Goal: Task Accomplishment & Management: Use online tool/utility

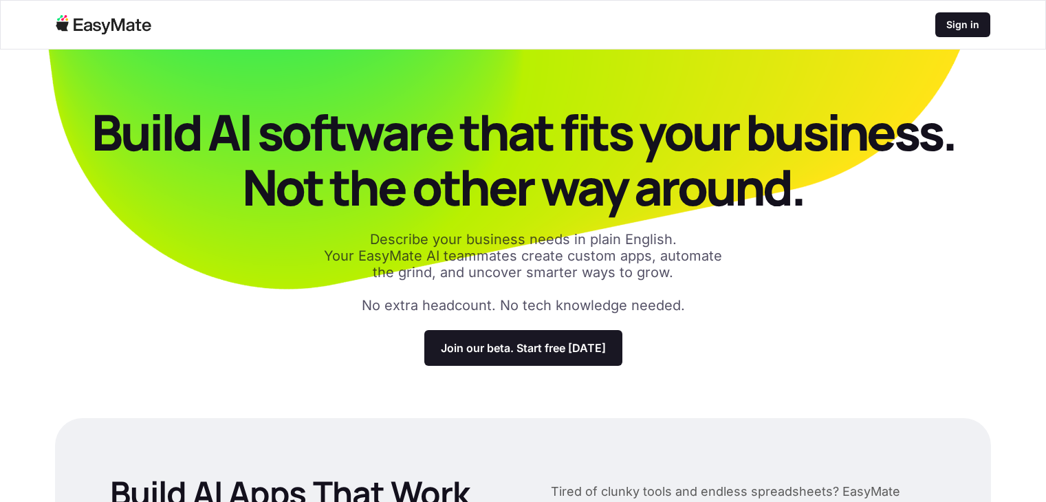
scroll to position [1853, 0]
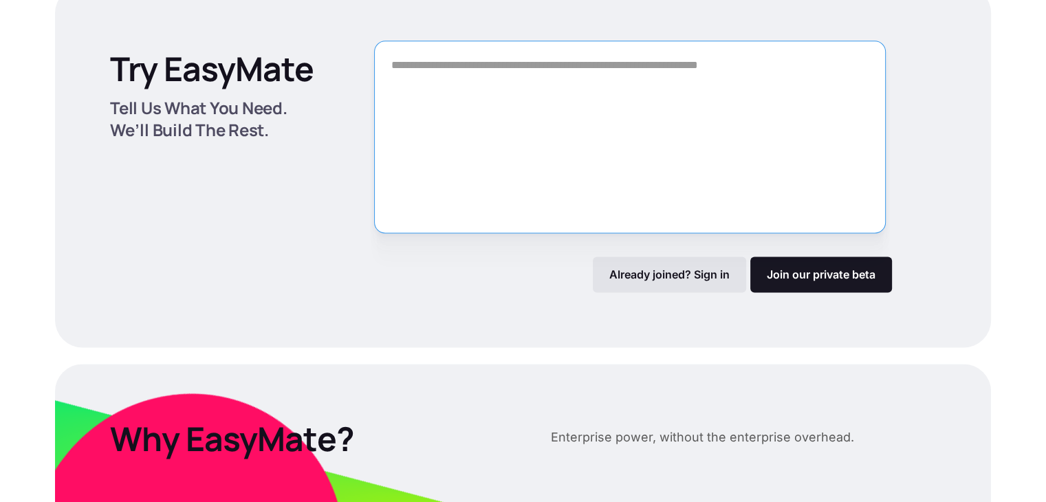
click at [475, 142] on textarea "Form" at bounding box center [630, 137] width 512 height 193
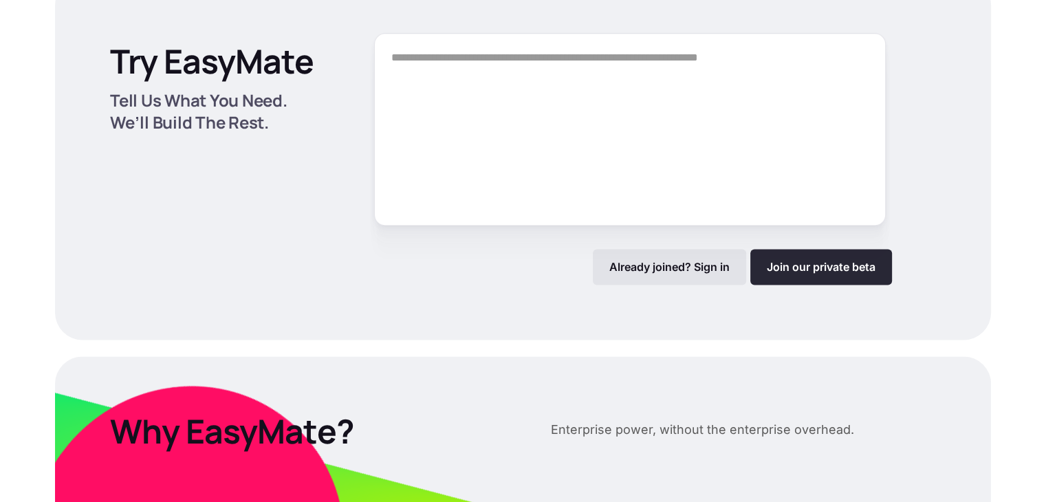
click at [779, 284] on link "Join our private beta" at bounding box center [821, 267] width 142 height 36
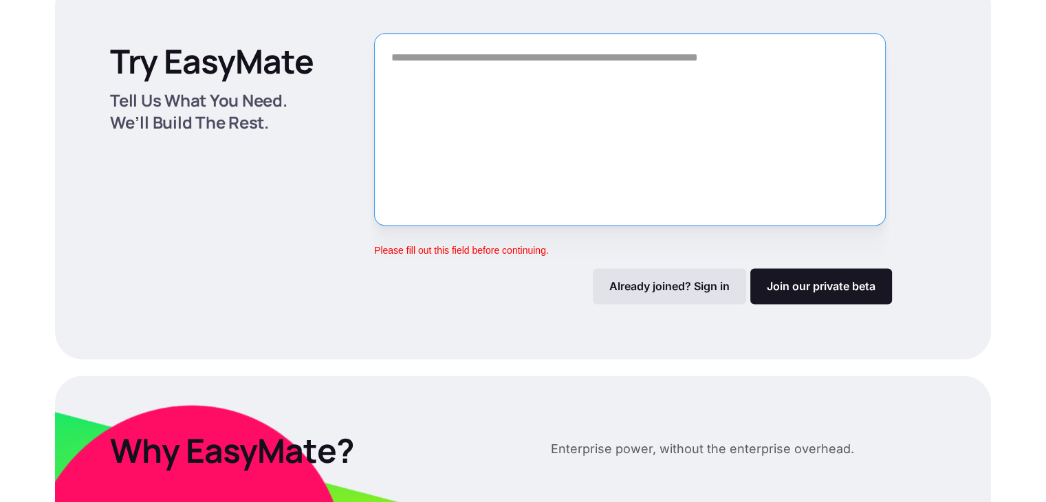
click at [440, 161] on textarea "Form" at bounding box center [630, 129] width 512 height 193
click at [448, 76] on textarea "Form" at bounding box center [630, 129] width 512 height 193
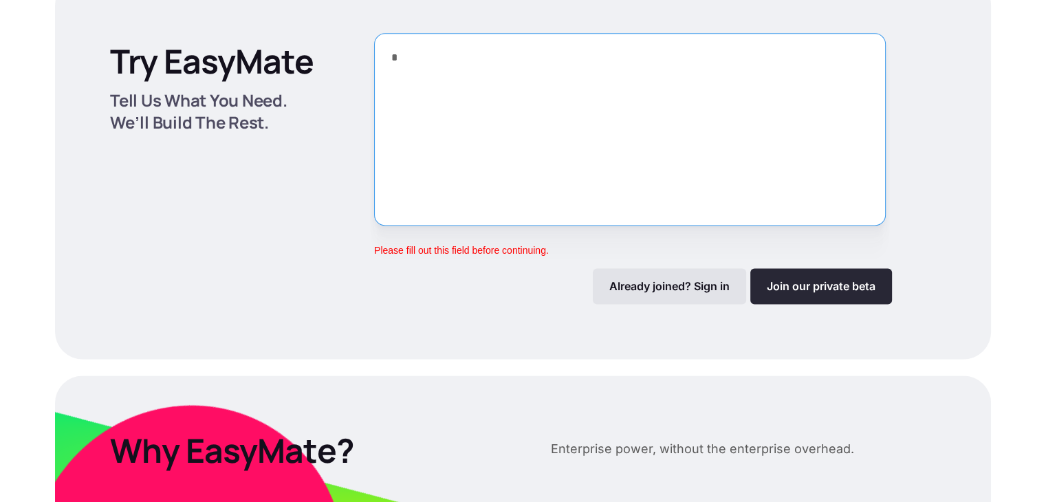
type textarea "*"
click at [828, 304] on link "Join our private beta" at bounding box center [821, 286] width 142 height 36
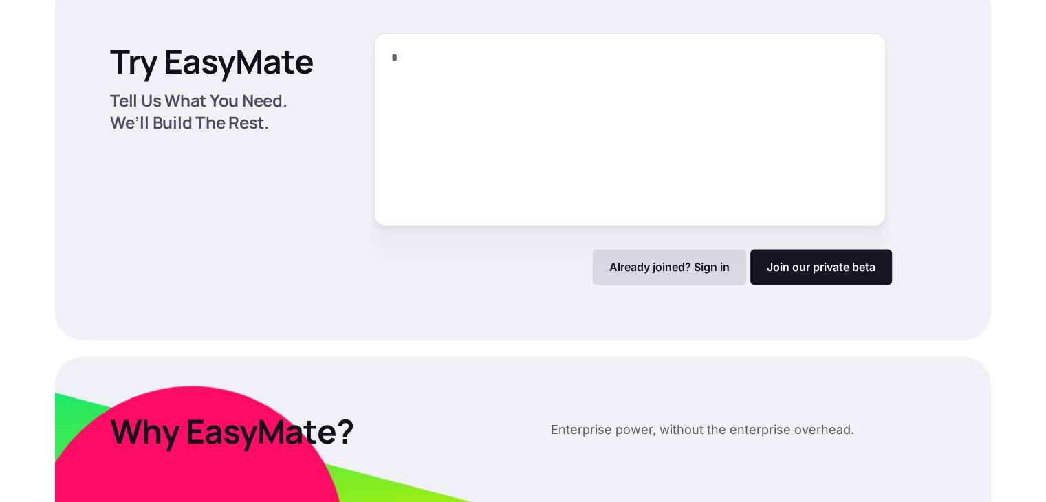
click at [644, 274] on p "Already joined? Sign in" at bounding box center [669, 267] width 120 height 14
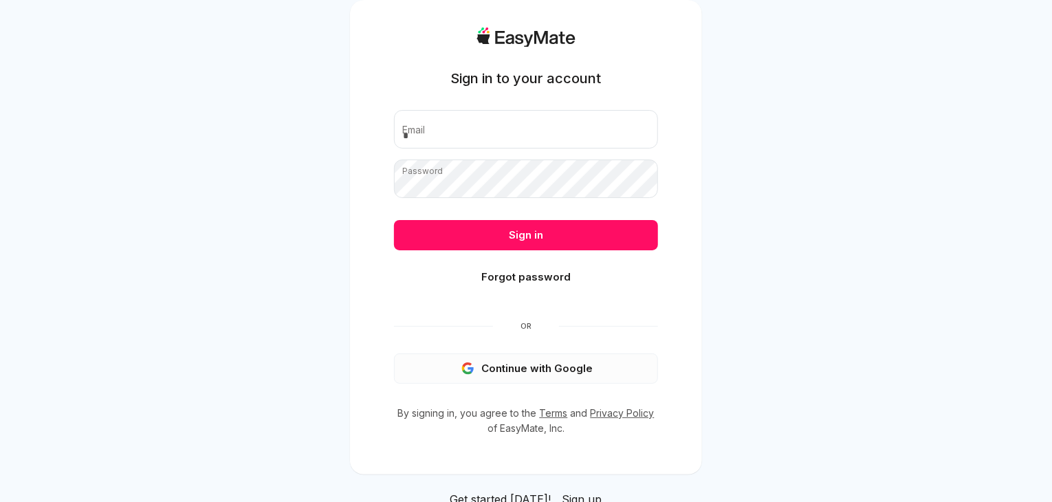
click at [501, 365] on button "Continue with Google" at bounding box center [526, 369] width 264 height 30
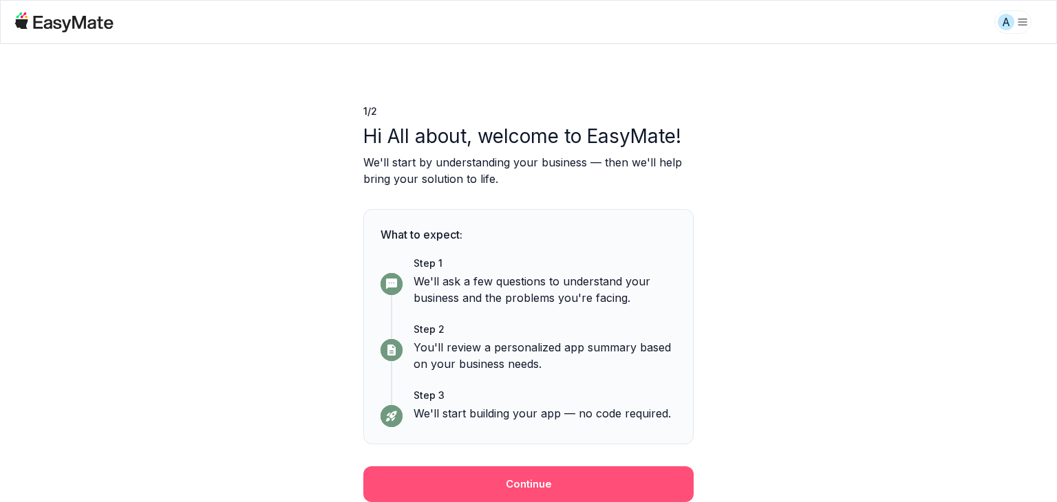
click at [447, 466] on div "1 / 2 Hi All about, welcome to EasyMate! We'll start by understanding your busi…" at bounding box center [528, 273] width 330 height 458
click at [448, 472] on button "Continue" at bounding box center [528, 484] width 330 height 36
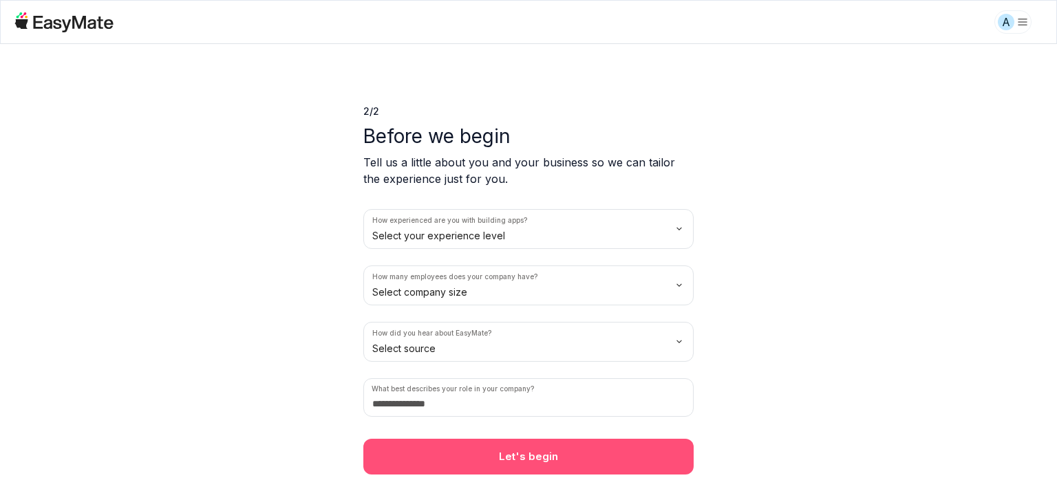
click at [457, 466] on button "Let's begin" at bounding box center [528, 457] width 330 height 36
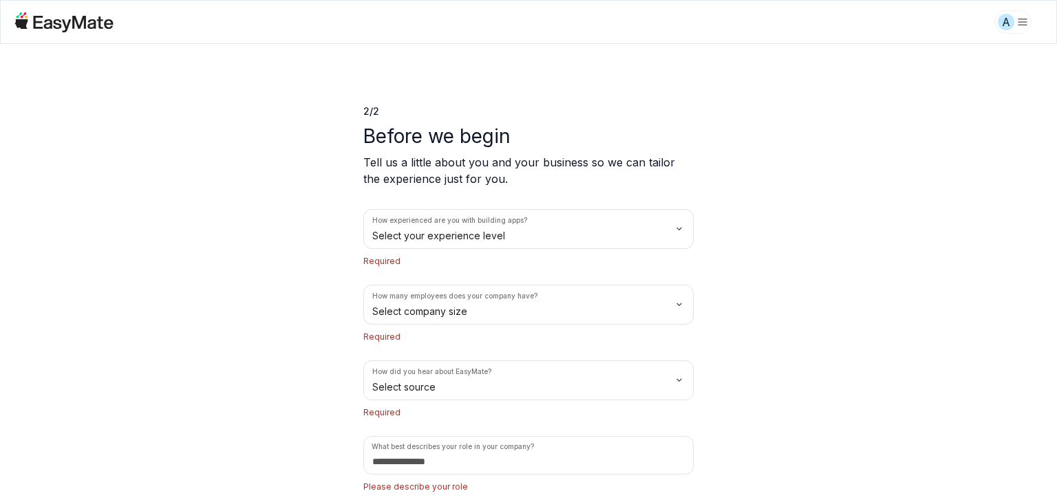
scroll to position [49, 0]
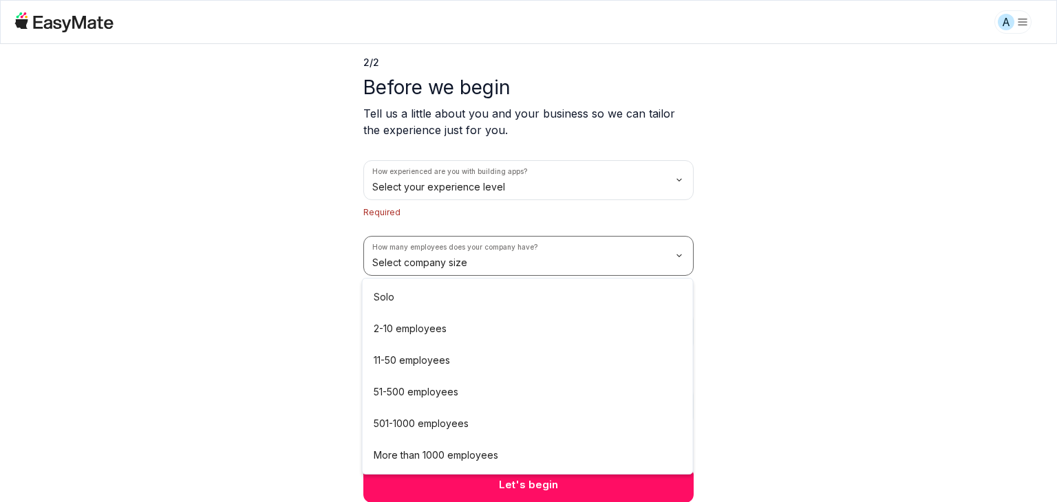
click at [422, 266] on html "A 2 / 2 Before we begin Tell us a little about you and your business so we can …" at bounding box center [528, 251] width 1057 height 502
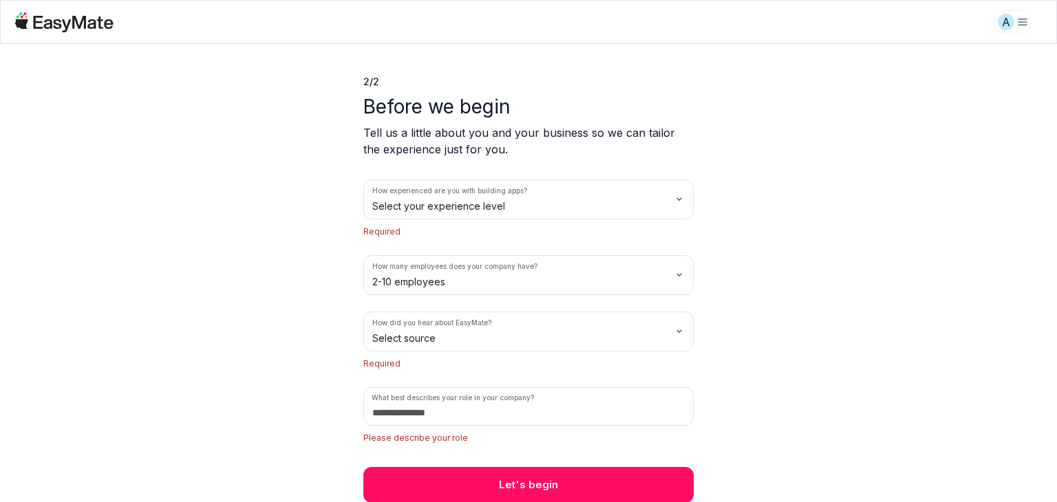
drag, startPoint x: 410, startPoint y: 371, endPoint x: 423, endPoint y: 342, distance: 31.7
click at [410, 369] on div "How experienced are you with building apps? Select your experience level Requir…" at bounding box center [528, 313] width 330 height 266
click at [421, 331] on html "A 2 / 2 Before we begin Tell us a little about you and your business so we can …" at bounding box center [528, 251] width 1057 height 502
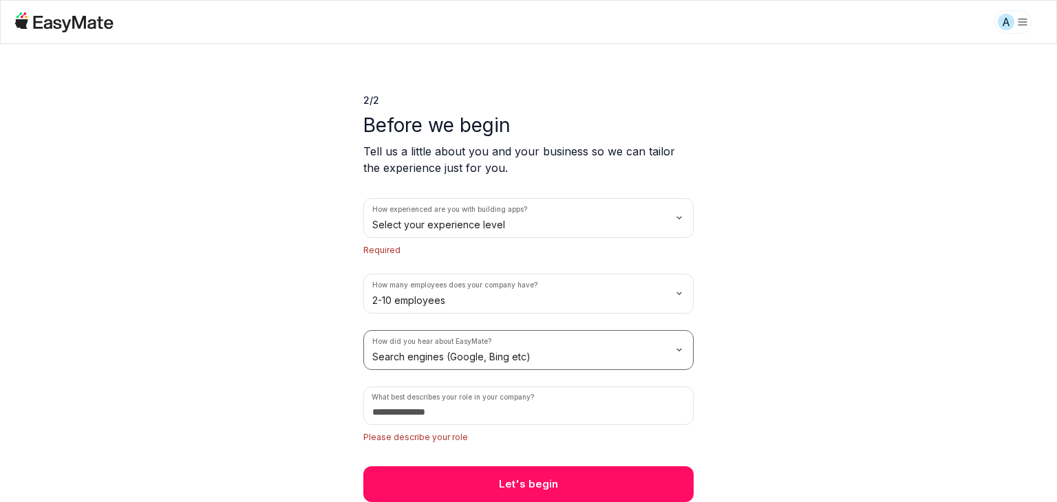
scroll to position [10, 0]
click at [446, 408] on input at bounding box center [528, 406] width 330 height 39
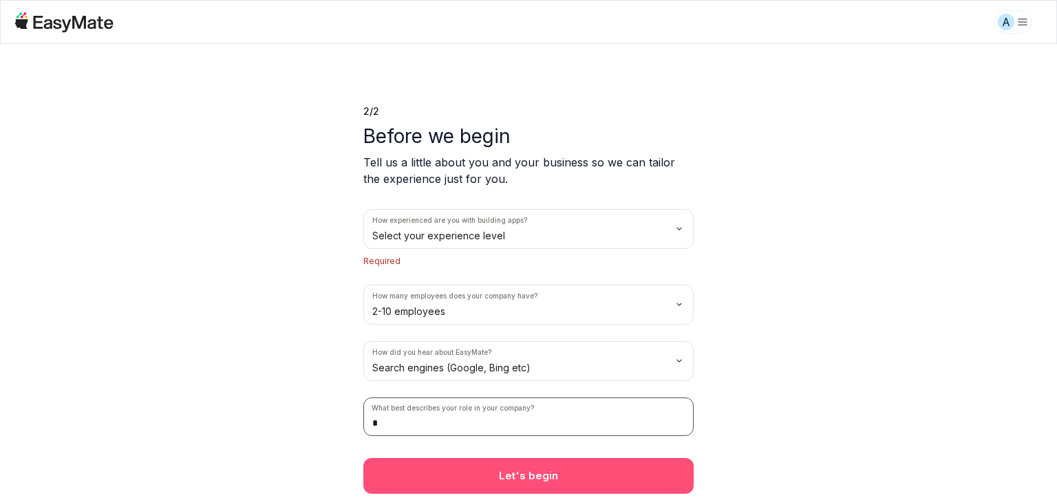
type input "*"
click at [455, 473] on button "Let's begin" at bounding box center [528, 476] width 330 height 36
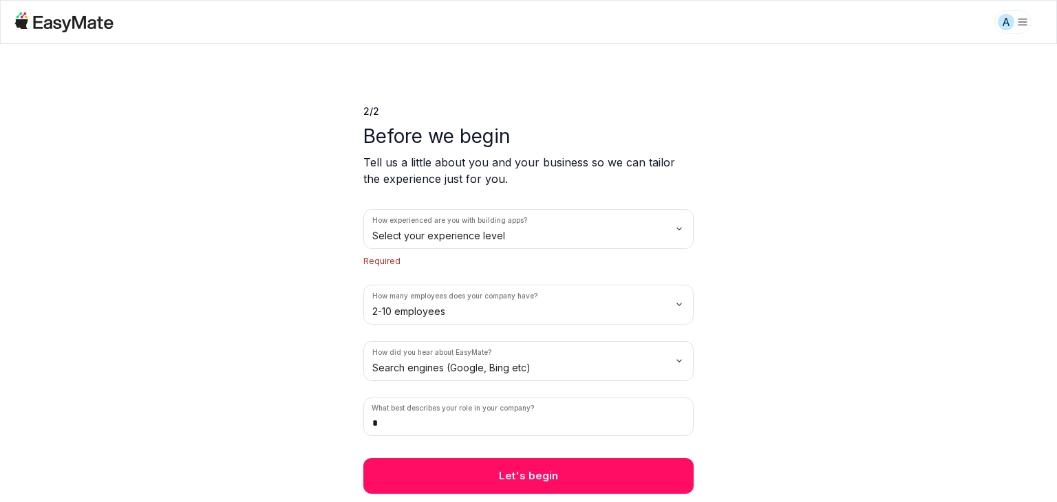
click at [490, 226] on html "A 2 / 2 Before we begin Tell us a little about you and your business so we can …" at bounding box center [528, 251] width 1057 height 502
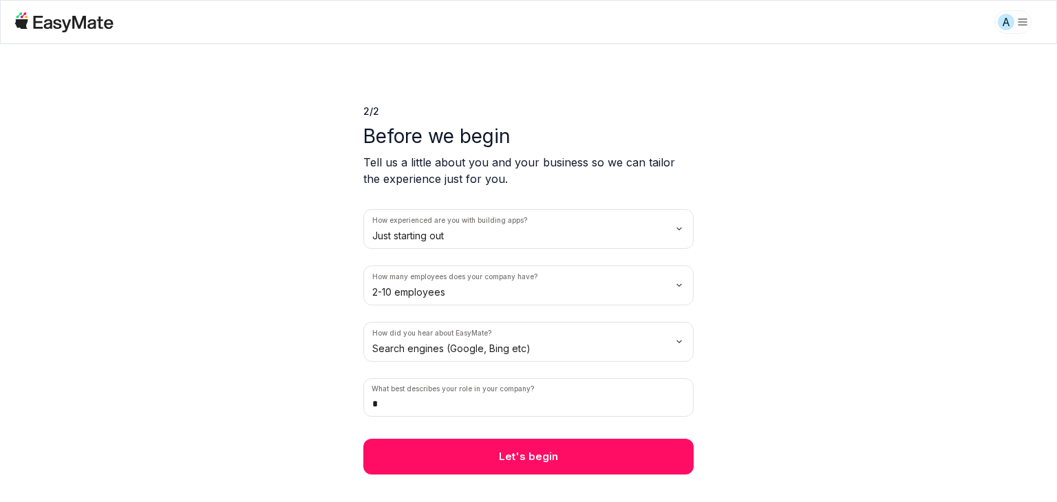
click at [432, 471] on button "Let's begin" at bounding box center [528, 457] width 330 height 36
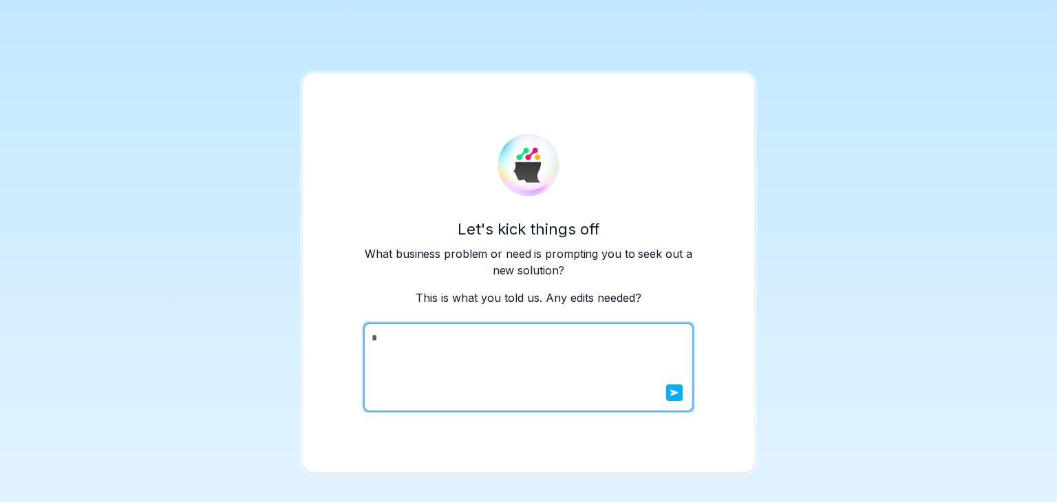
drag, startPoint x: 393, startPoint y: 336, endPoint x: 264, endPoint y: 336, distance: 129.3
click at [264, 336] on div "Let's kick things off What business problem or need is prompting you to seek ou…" at bounding box center [528, 251] width 1057 height 502
drag, startPoint x: 50, startPoint y: 185, endPoint x: 75, endPoint y: 191, distance: 25.5
click at [50, 185] on div "Let's kick things off What business problem or need is prompting you to seek ou…" at bounding box center [528, 251] width 1057 height 502
click at [669, 399] on button "submit" at bounding box center [674, 393] width 17 height 17
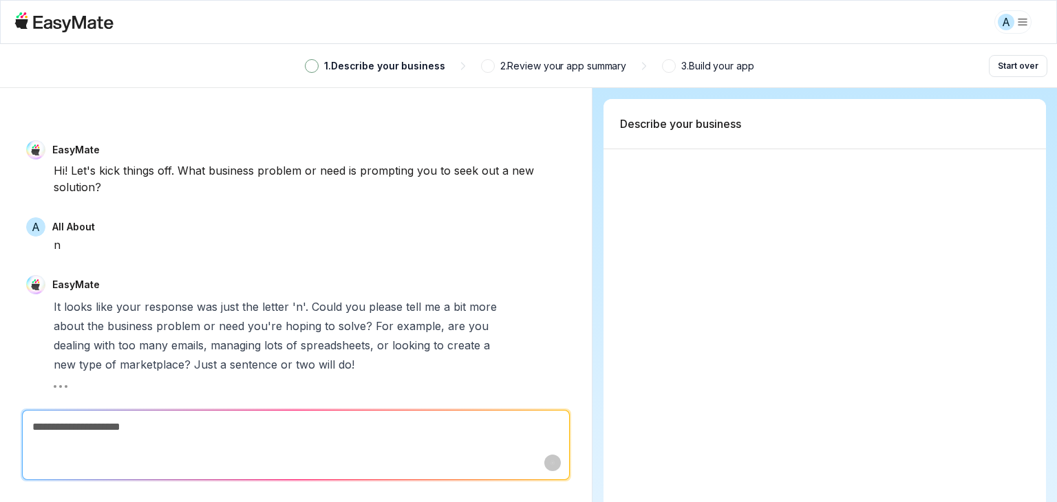
type textarea "*"
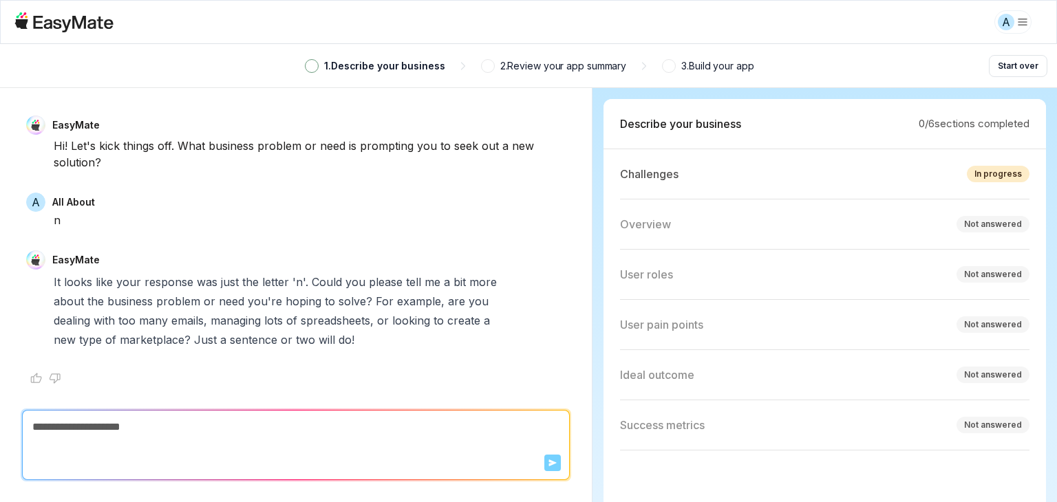
drag, startPoint x: 67, startPoint y: 407, endPoint x: 65, endPoint y: 416, distance: 9.2
click at [66, 413] on div "EasyMate Hi! Let's kick things off. What business problem or need is prompting …" at bounding box center [296, 295] width 592 height 414
click at [60, 422] on textarea at bounding box center [296, 427] width 546 height 33
paste textarea "**********"
type textarea "**********"
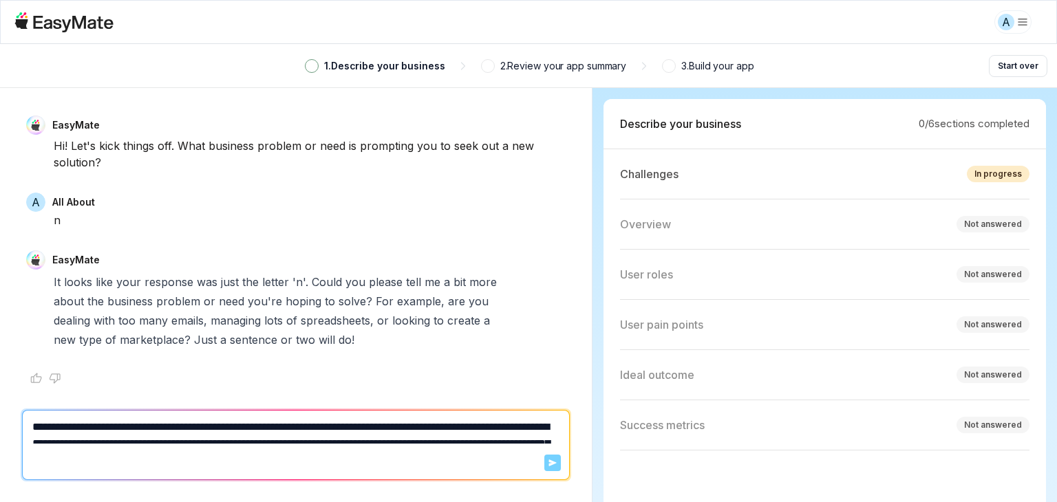
type textarea "*"
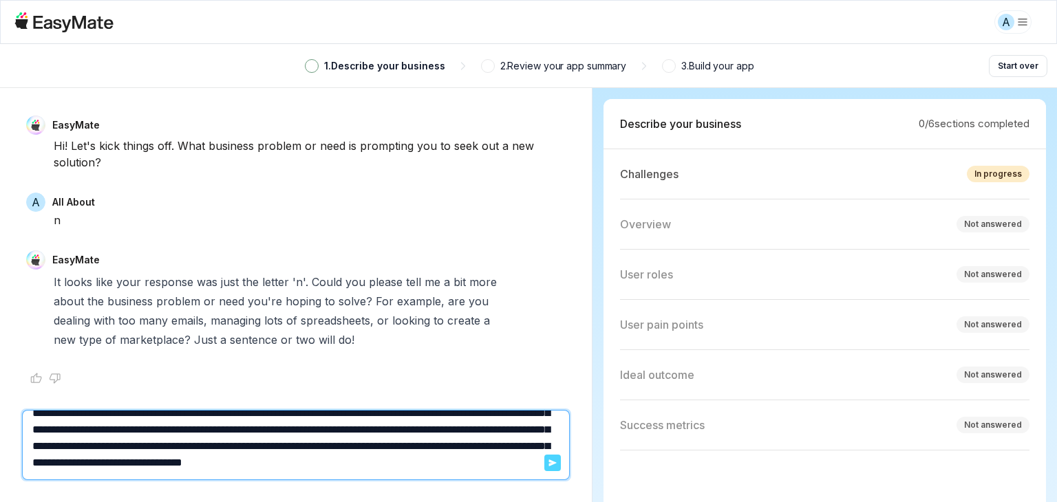
type textarea "**********"
click at [548, 468] on button "Send" at bounding box center [552, 463] width 17 height 17
type textarea "*"
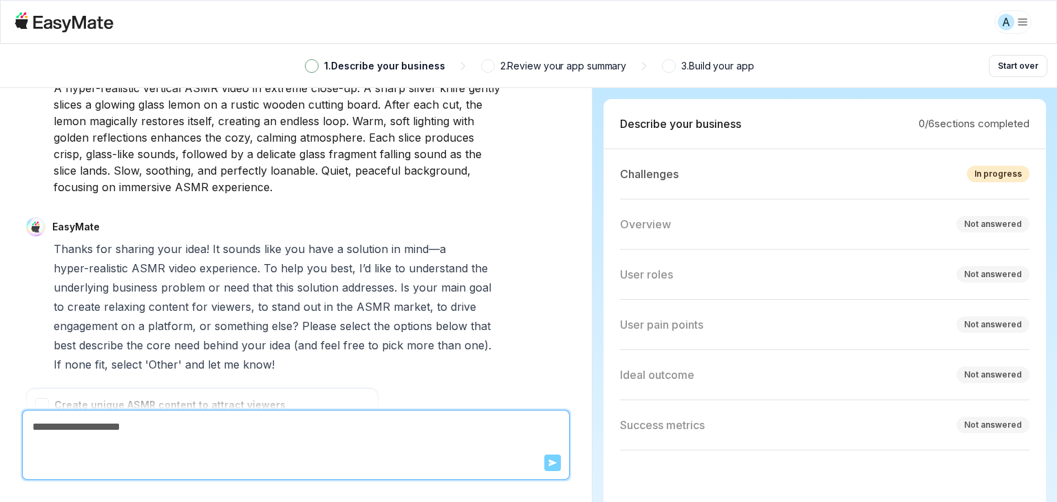
scroll to position [616, 0]
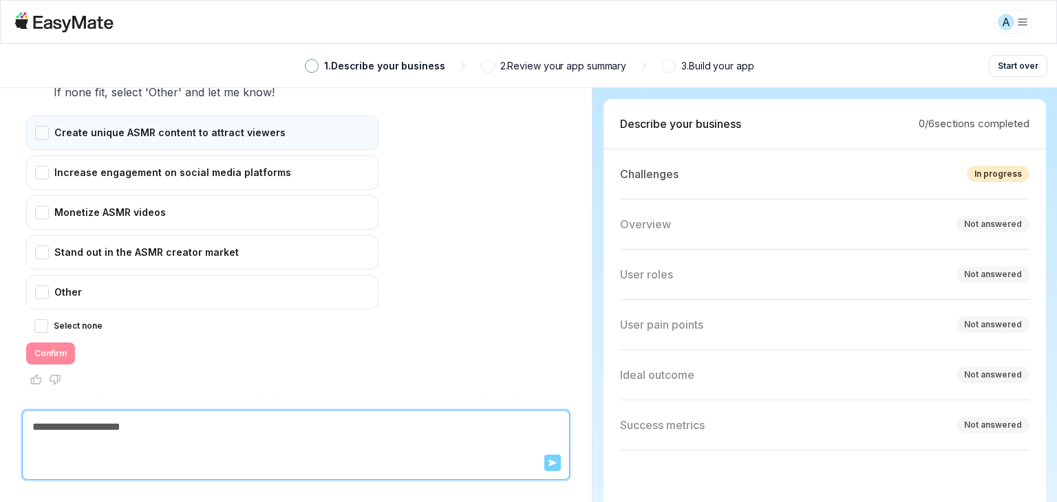
click at [54, 136] on div "Create unique ASMR content to attract viewers" at bounding box center [202, 133] width 352 height 34
click at [30, 345] on button "Confirm" at bounding box center [50, 354] width 49 height 22
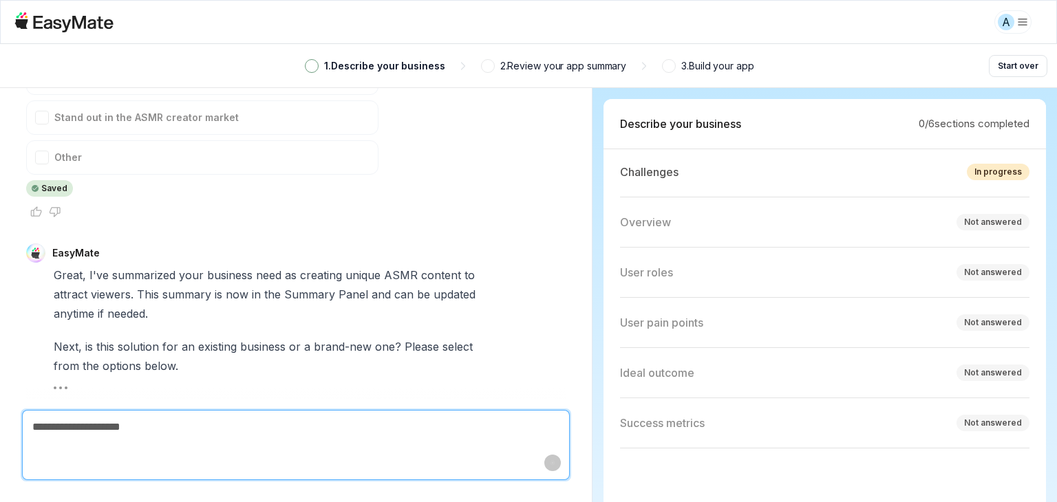
scroll to position [850, 0]
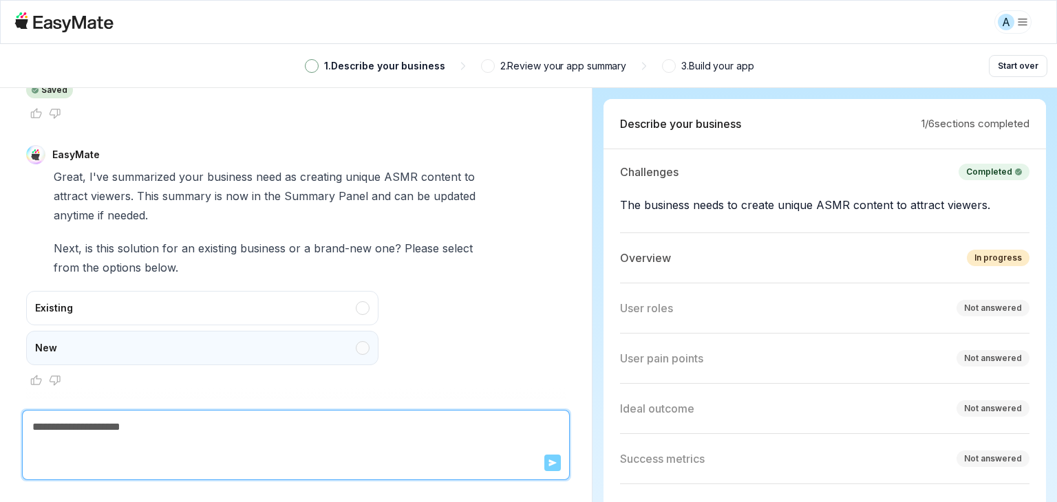
click at [51, 340] on div "New" at bounding box center [202, 348] width 352 height 34
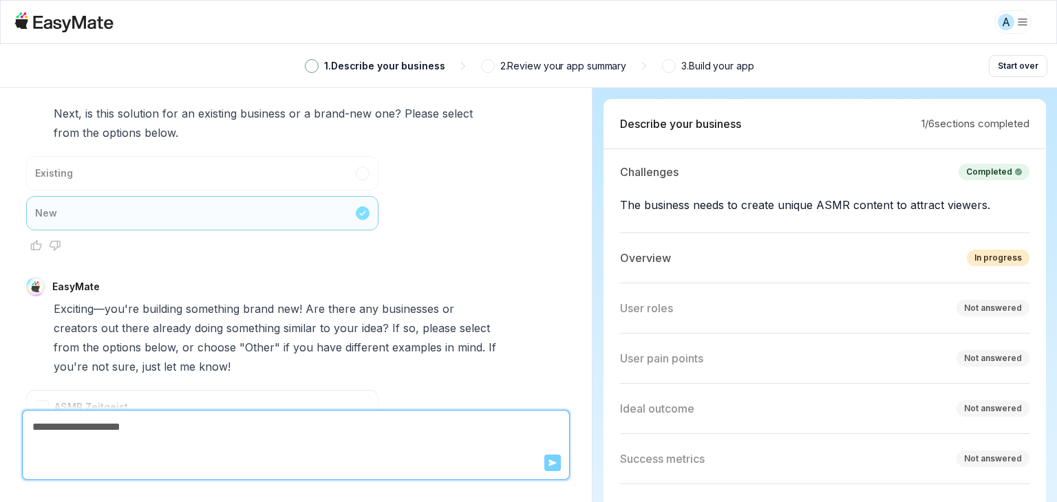
scroll to position [1217, 0]
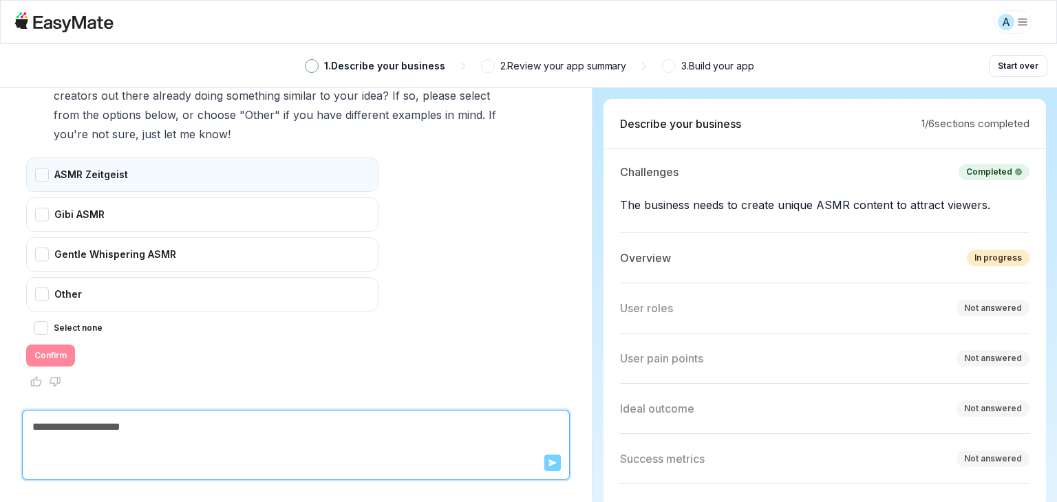
click at [46, 171] on div "ASMR Zeitgeist" at bounding box center [202, 175] width 352 height 34
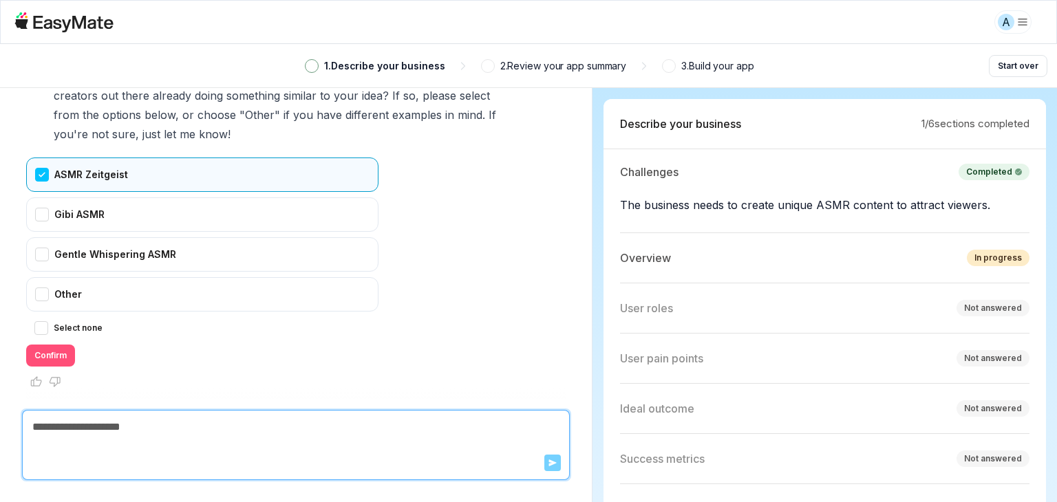
click at [47, 356] on button "Confirm" at bounding box center [50, 356] width 49 height 22
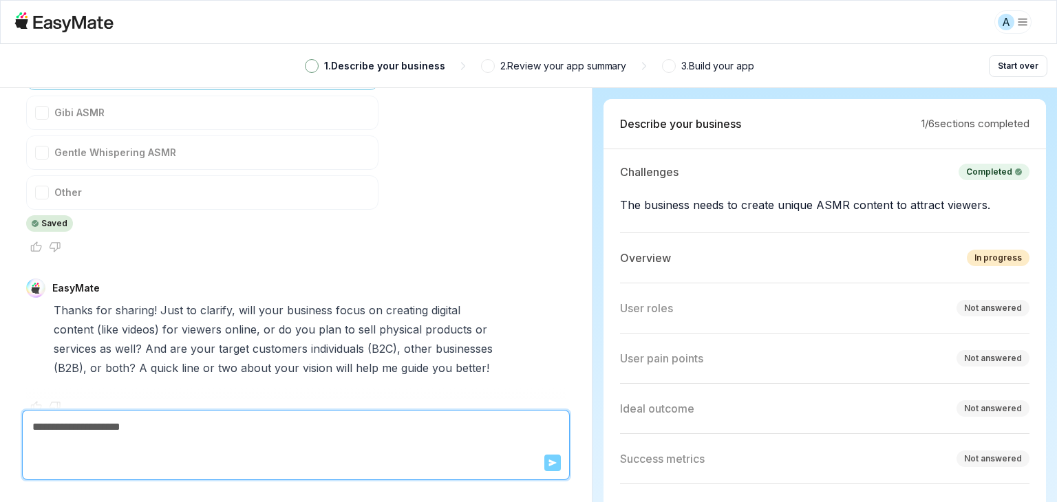
scroll to position [1343, 0]
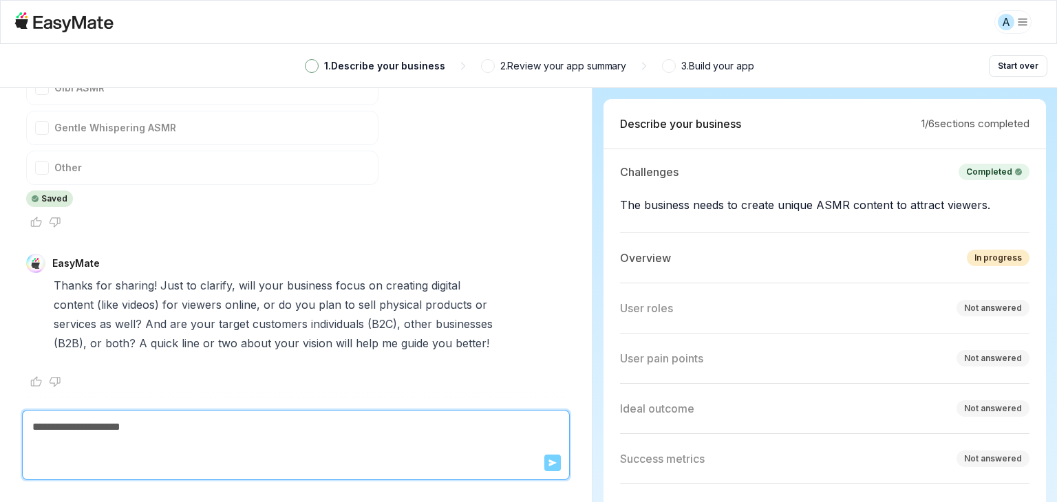
click at [746, 258] on div "Overview In progress" at bounding box center [824, 258] width 409 height 17
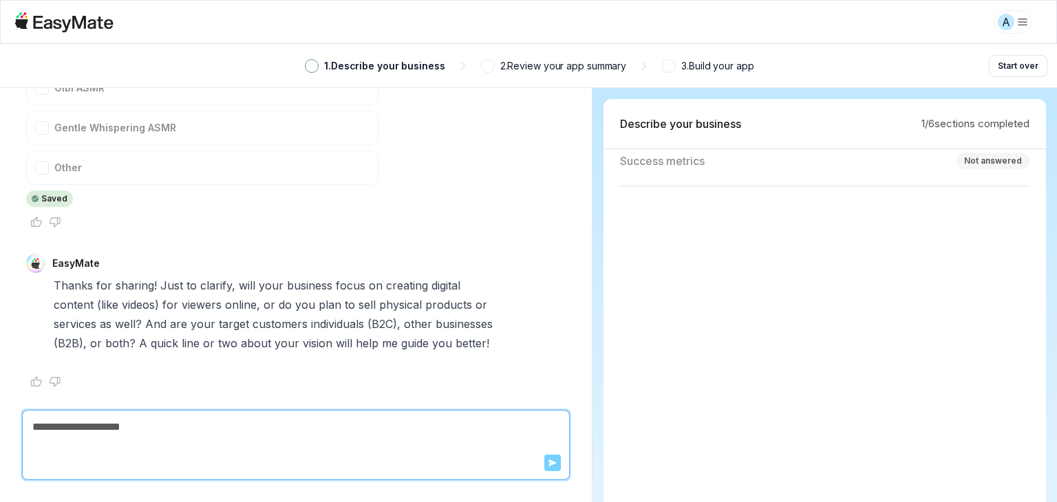
scroll to position [0, 0]
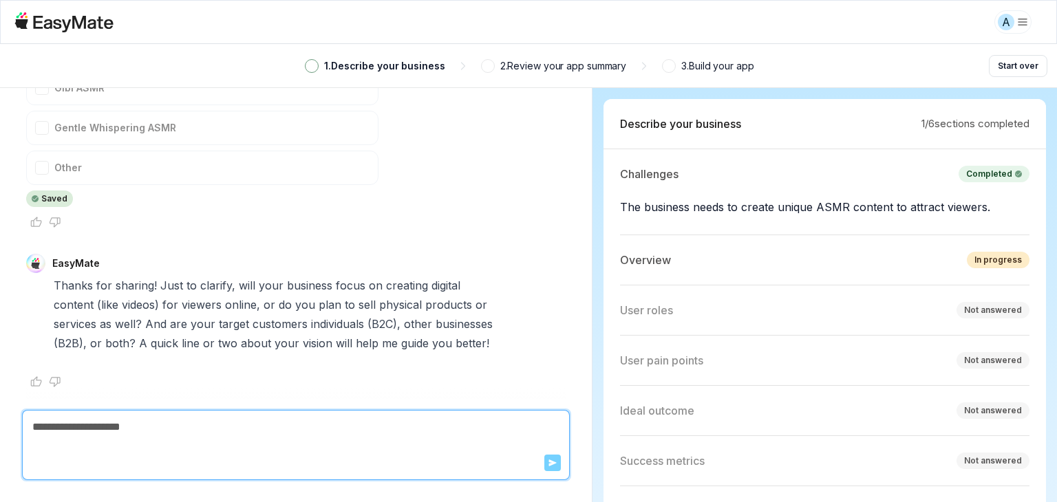
click at [383, 446] on form "Send" at bounding box center [296, 445] width 546 height 69
type textarea "*"
type textarea "**"
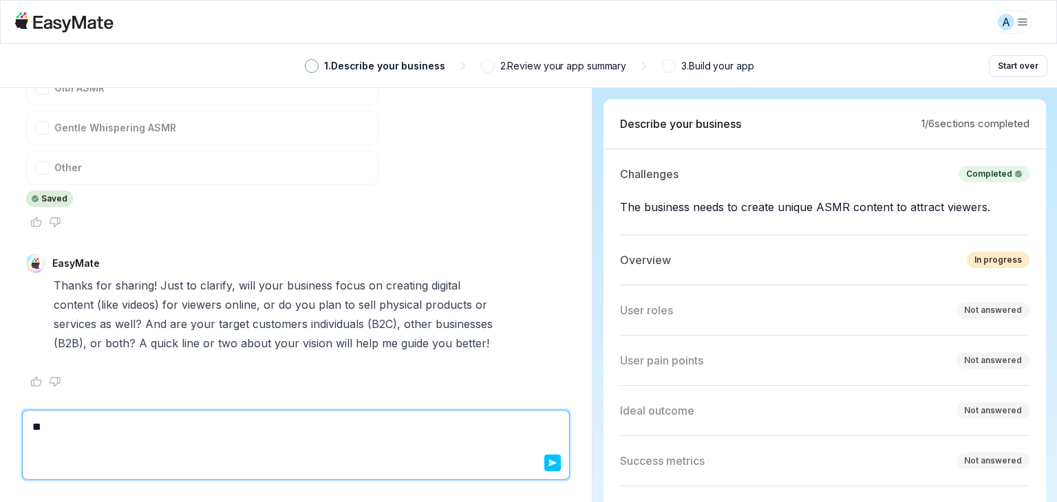
type textarea "*"
type textarea "**"
type textarea "*"
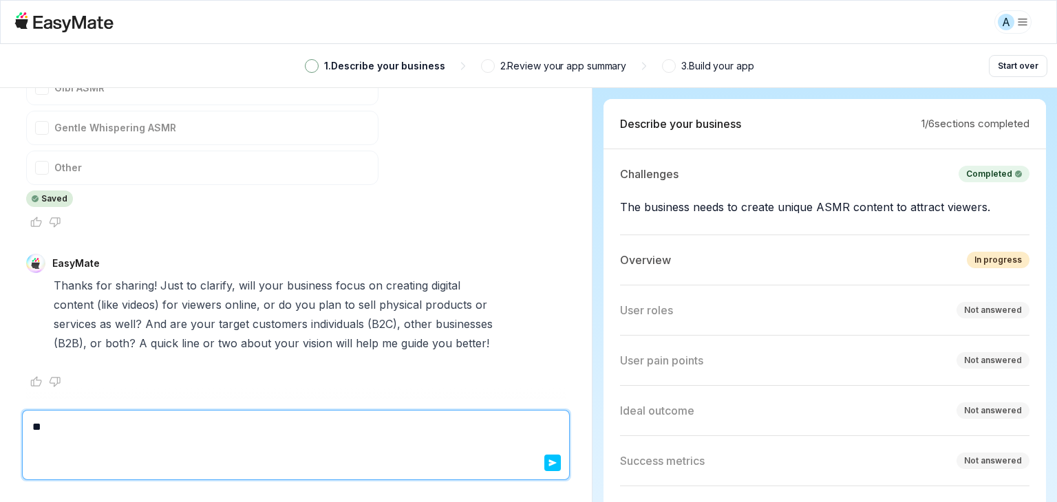
type textarea "***"
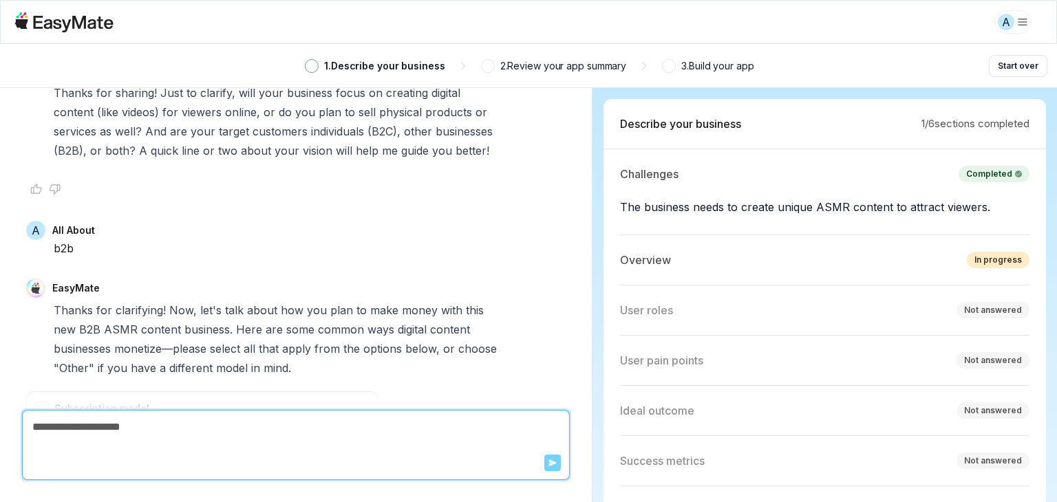
scroll to position [1808, 0]
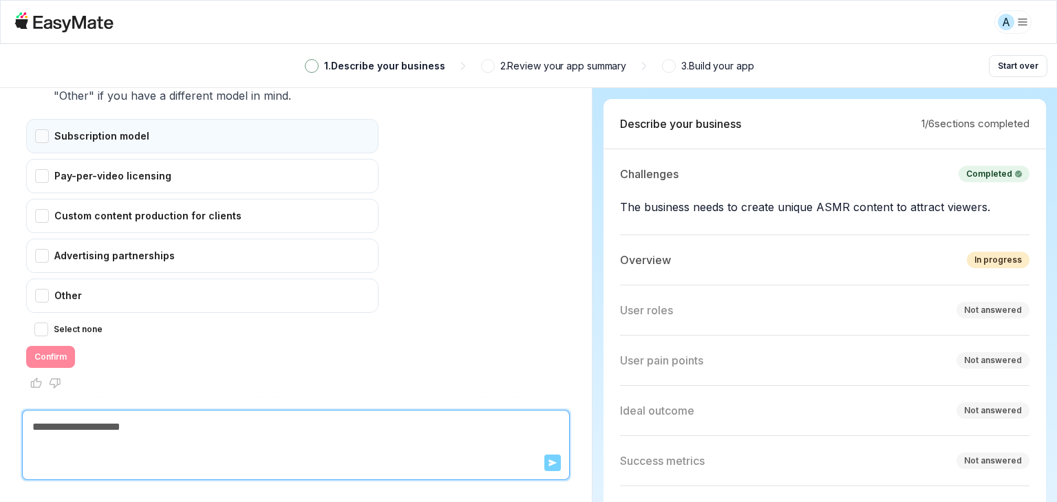
click at [47, 137] on div "Subscription model" at bounding box center [202, 136] width 352 height 34
click at [52, 352] on button "Confirm" at bounding box center [50, 357] width 49 height 22
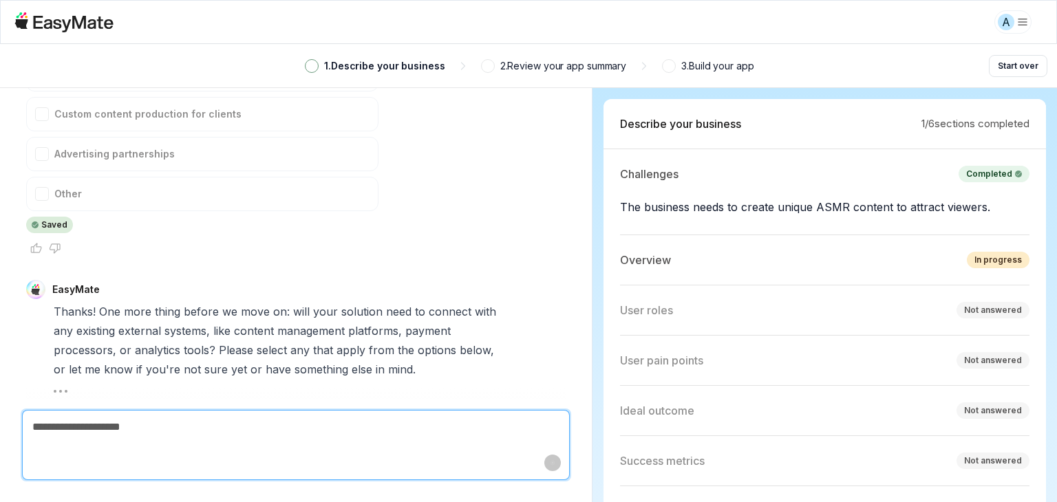
scroll to position [2222, 0]
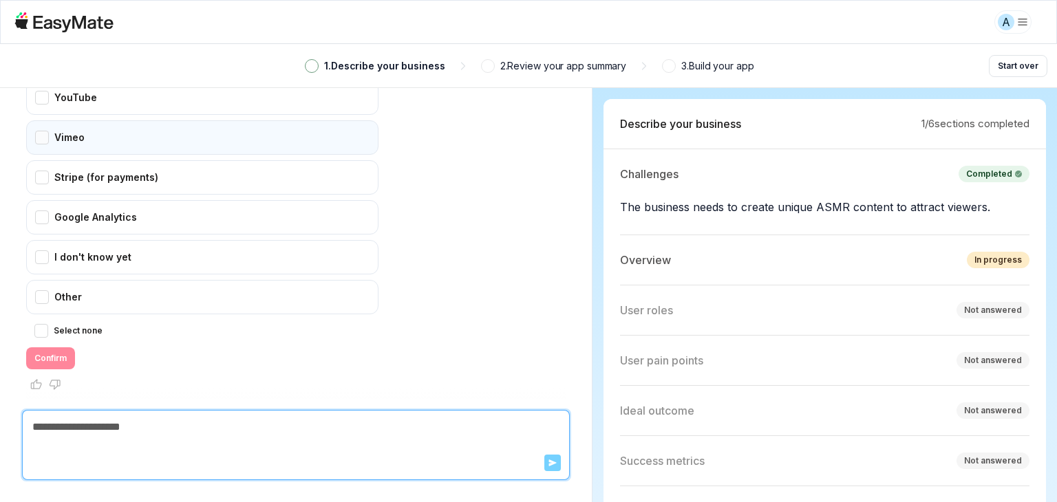
click at [47, 128] on div "Vimeo" at bounding box center [202, 137] width 352 height 34
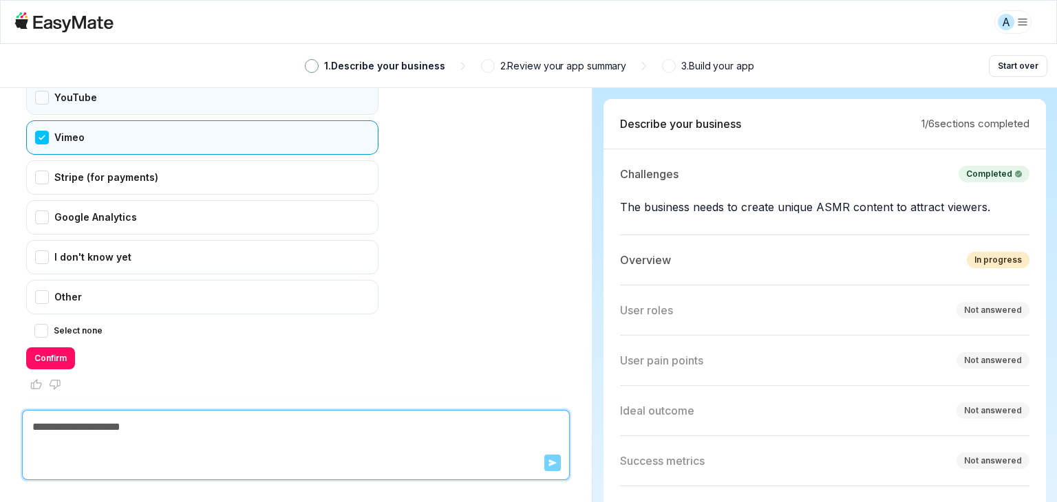
click at [47, 95] on div "YouTube" at bounding box center [202, 97] width 352 height 34
click at [38, 136] on div "Vimeo" at bounding box center [202, 137] width 352 height 34
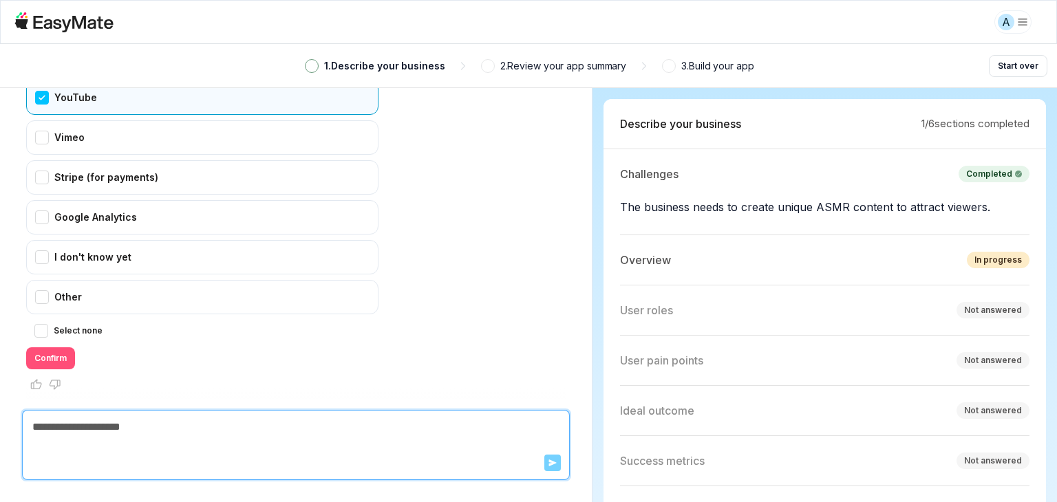
click at [44, 354] on button "Confirm" at bounding box center [50, 358] width 49 height 22
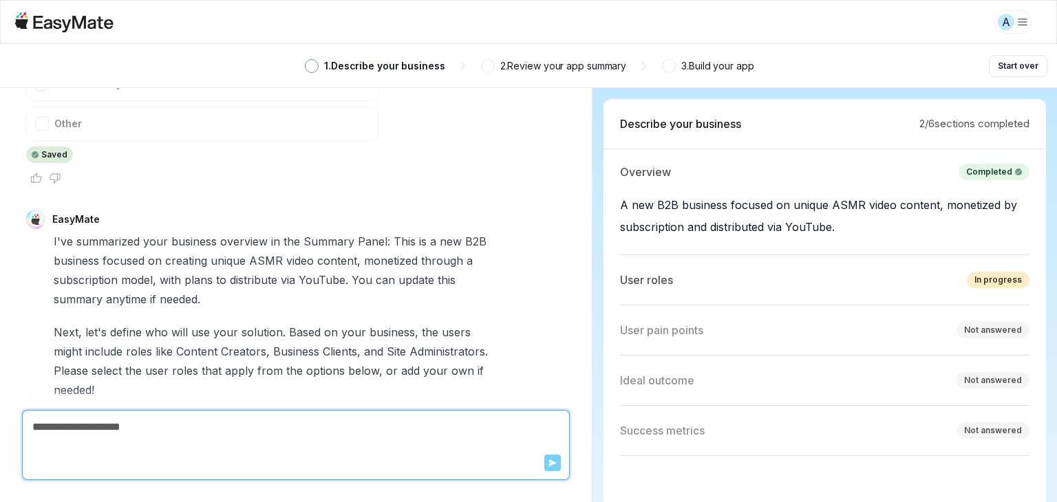
scroll to position [2628, 0]
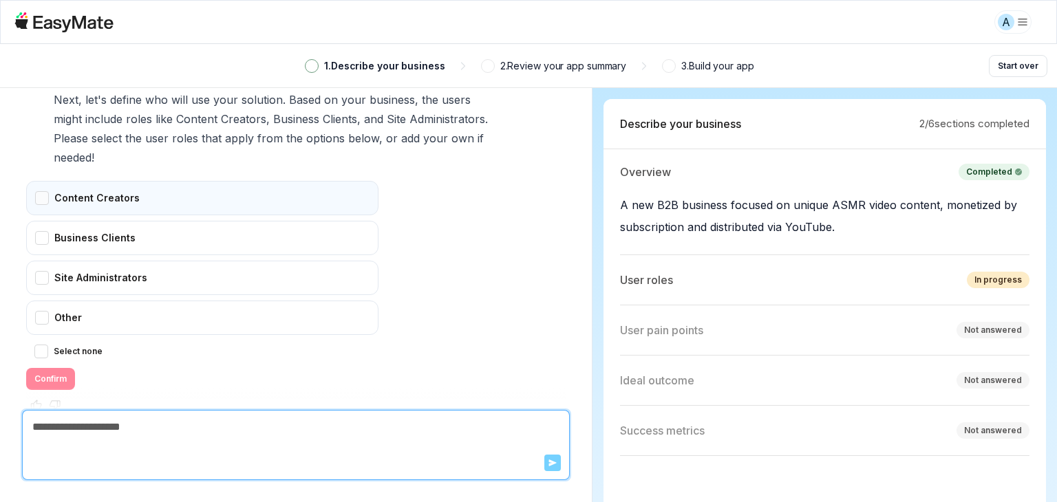
click at [72, 181] on div "Content Creators" at bounding box center [202, 198] width 352 height 34
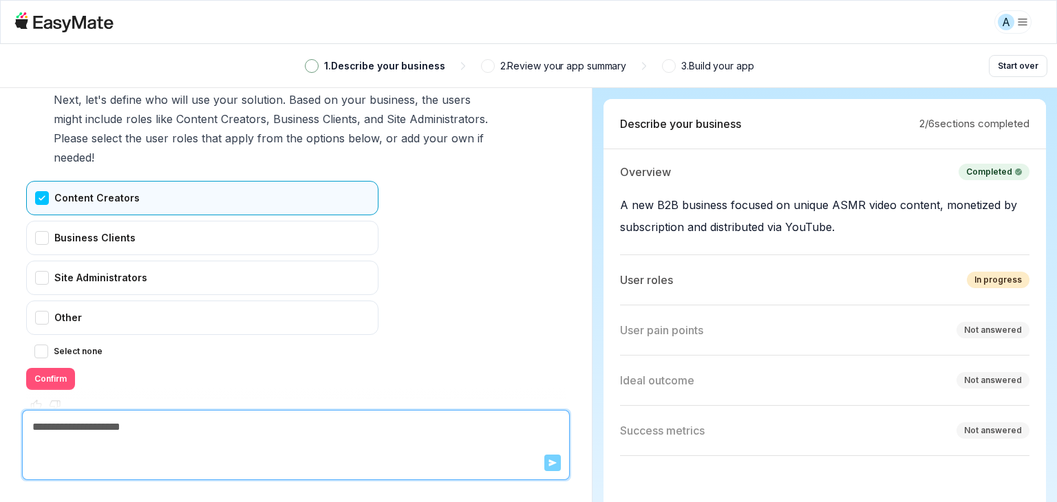
click at [46, 368] on button "Confirm" at bounding box center [50, 379] width 49 height 22
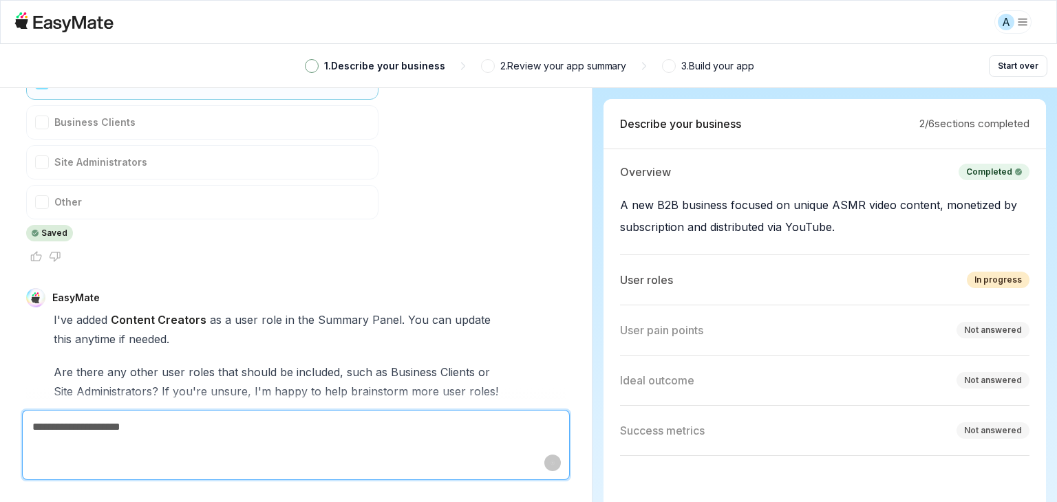
scroll to position [2937, 0]
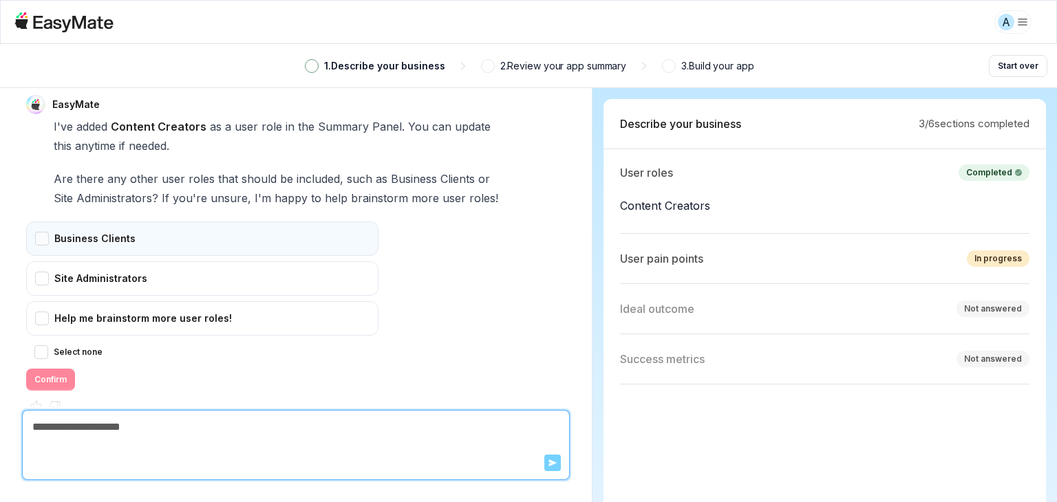
click at [53, 221] on div "Business Clients" at bounding box center [202, 238] width 352 height 34
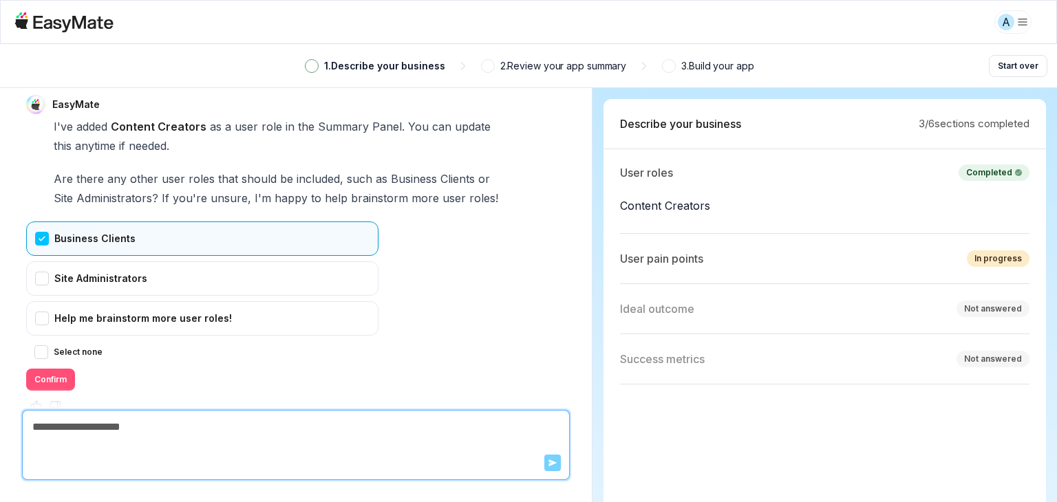
click at [53, 369] on button "Confirm" at bounding box center [50, 380] width 49 height 22
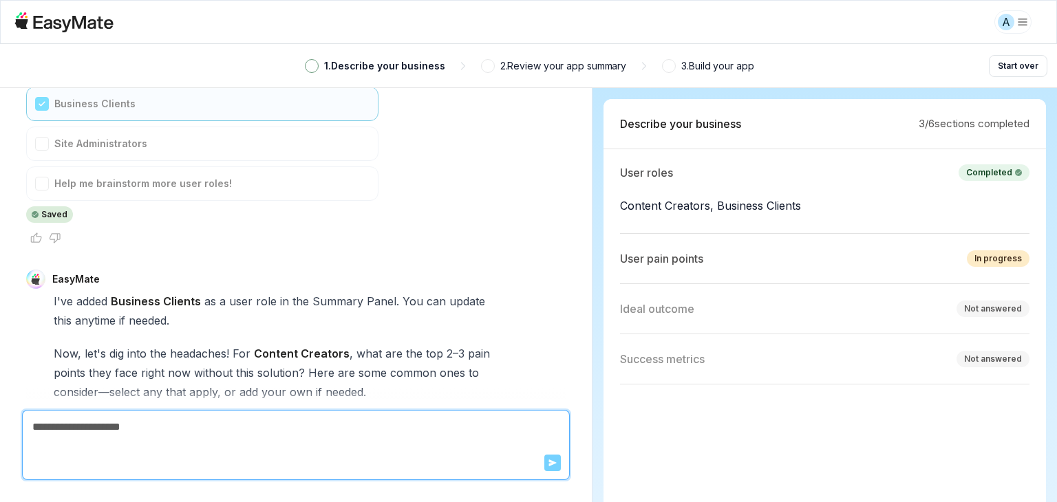
scroll to position [3344, 0]
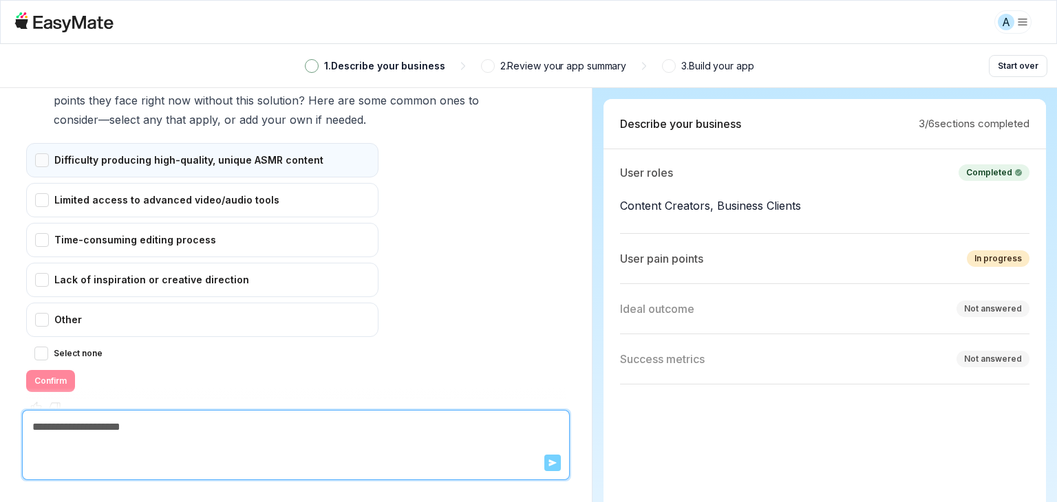
click at [38, 143] on div "Difficulty producing high-quality, unique ASMR content" at bounding box center [202, 160] width 352 height 34
click at [39, 370] on button "Confirm" at bounding box center [50, 381] width 49 height 22
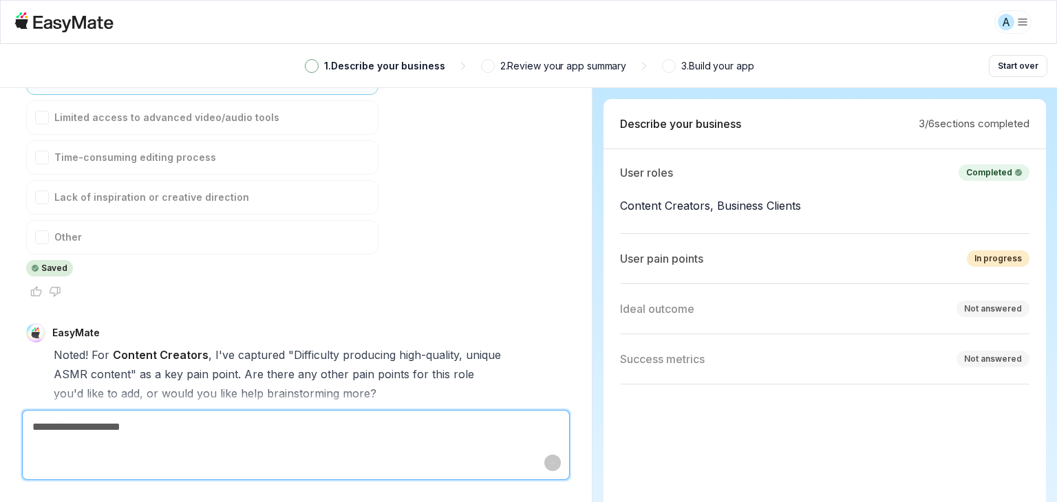
scroll to position [3525, 0]
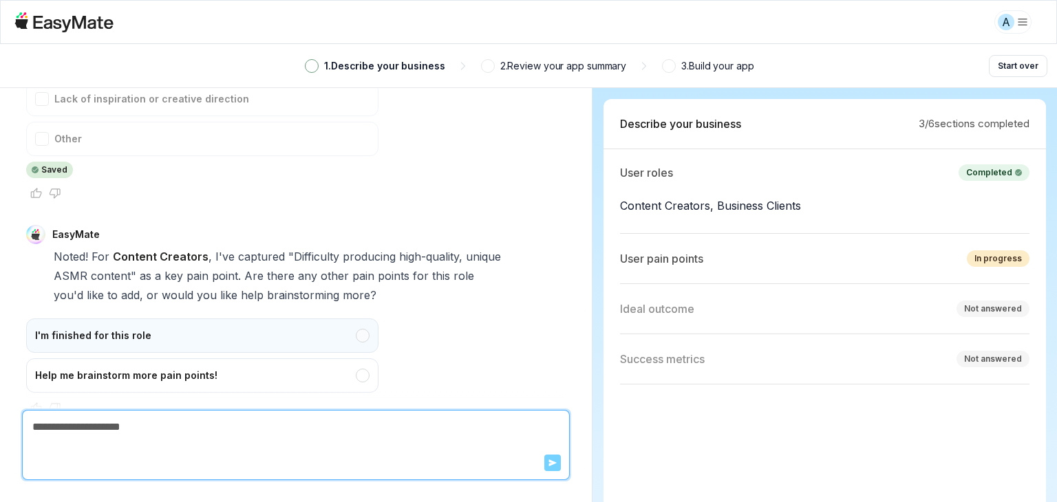
click at [61, 318] on div "I'm finished for this role" at bounding box center [202, 335] width 352 height 34
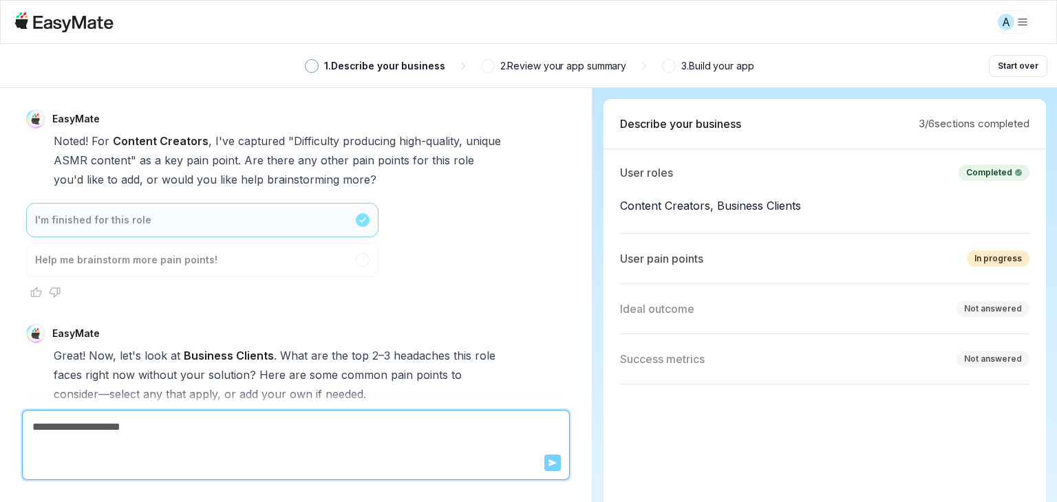
scroll to position [3930, 0]
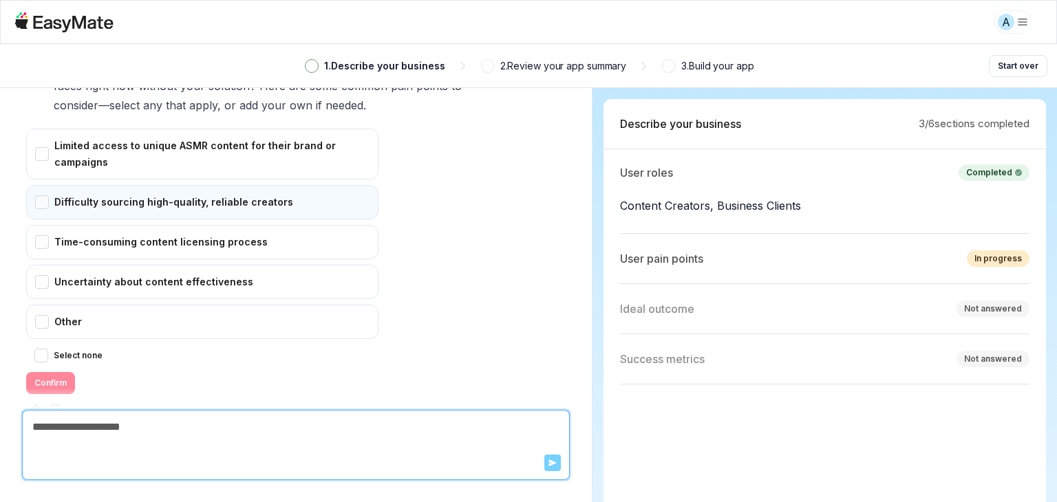
click at [47, 185] on div "Difficulty sourcing high-quality, reliable creators" at bounding box center [202, 202] width 352 height 34
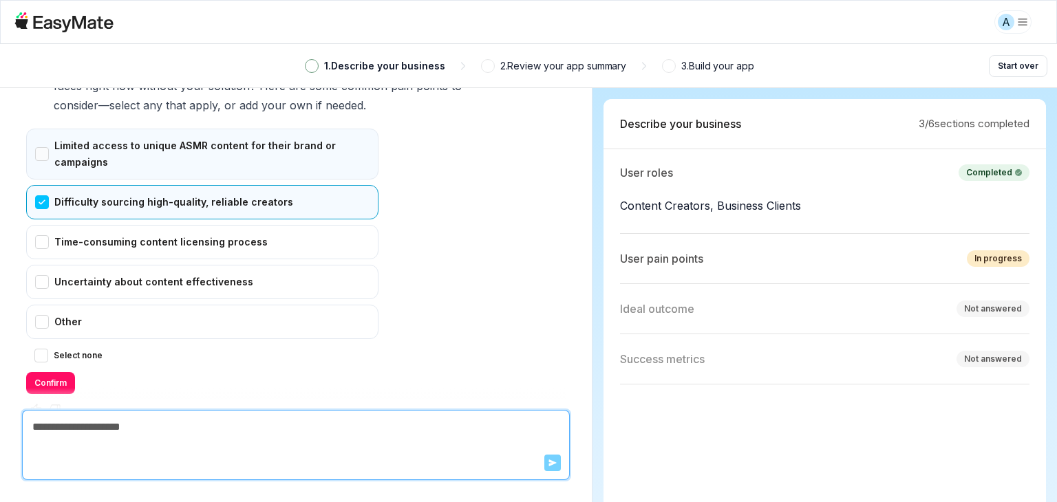
click at [44, 129] on div "Limited access to unique ASMR content for their brand or campaigns" at bounding box center [202, 154] width 352 height 51
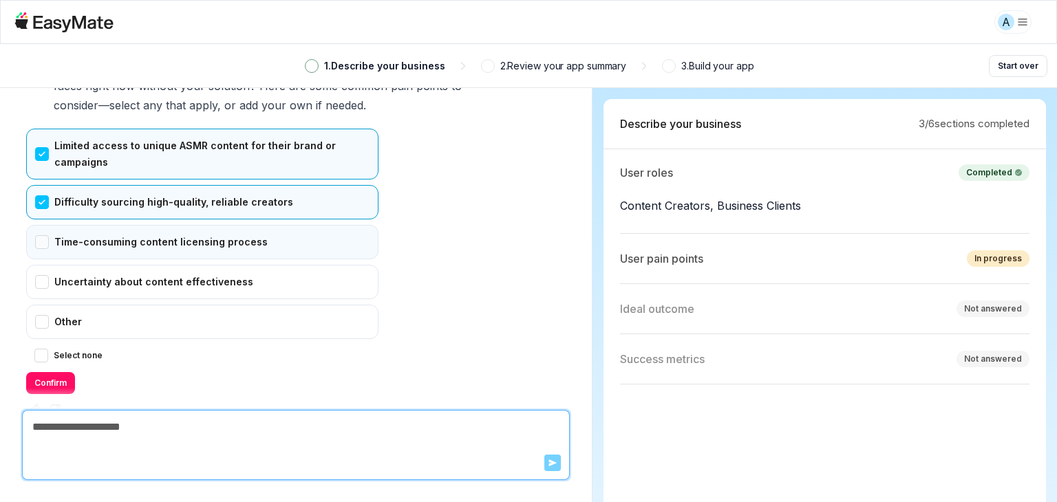
click at [52, 225] on div "Time-consuming content licensing process" at bounding box center [202, 242] width 352 height 34
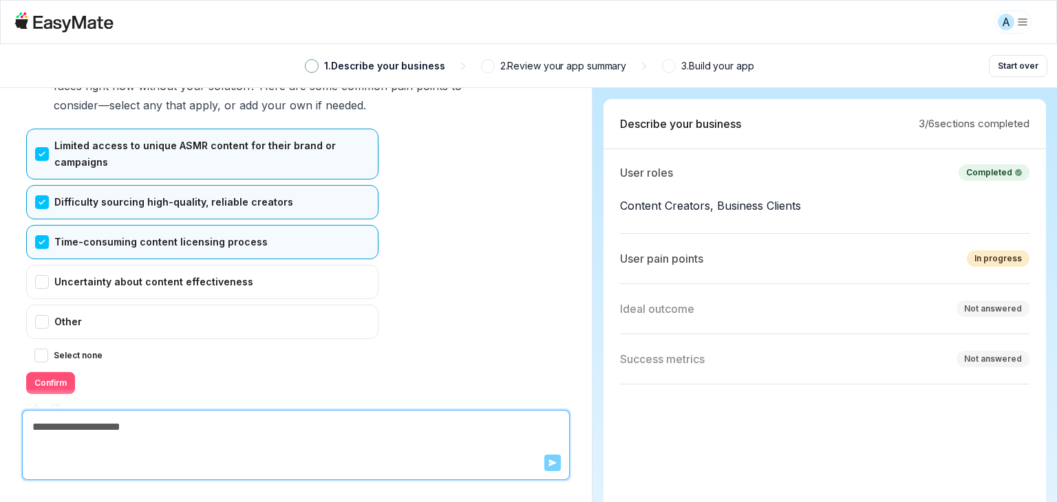
click at [39, 372] on button "Confirm" at bounding box center [50, 383] width 49 height 22
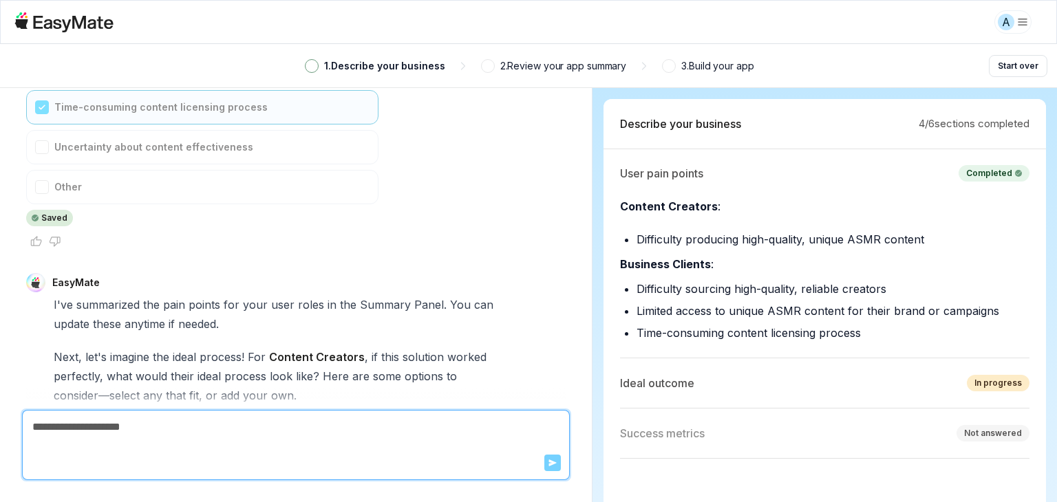
scroll to position [4298, 0]
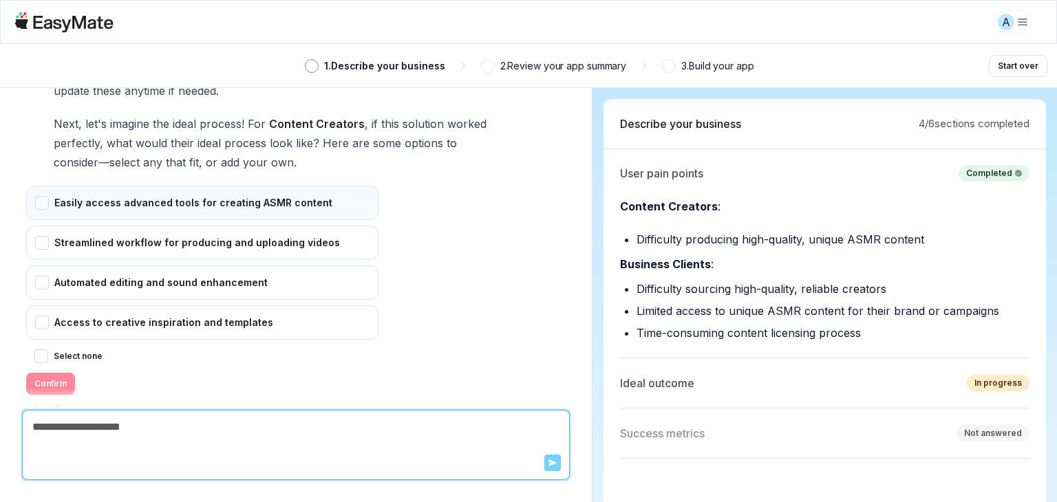
click at [52, 186] on div "Easily access advanced tools for creating ASMR content" at bounding box center [202, 203] width 352 height 34
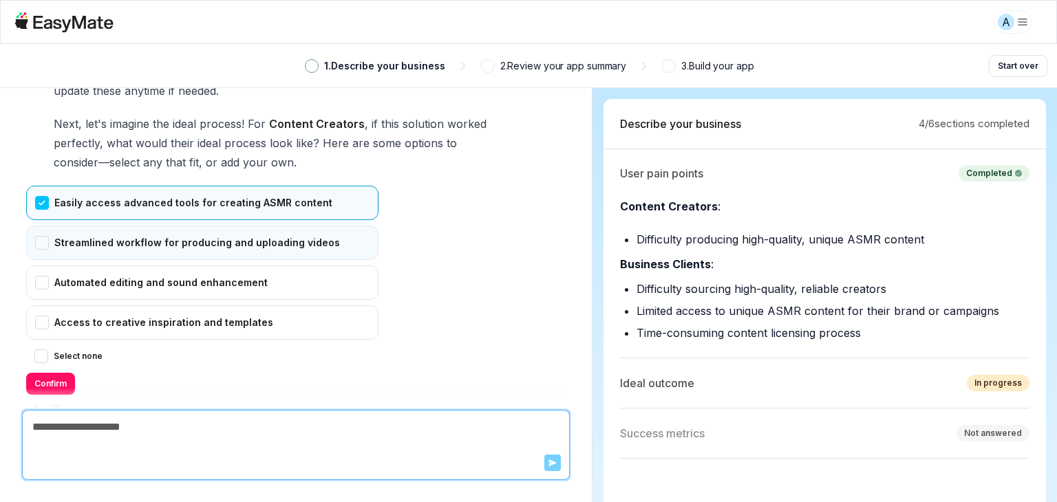
click at [50, 226] on div "Streamlined workflow for producing and uploading videos" at bounding box center [202, 243] width 352 height 34
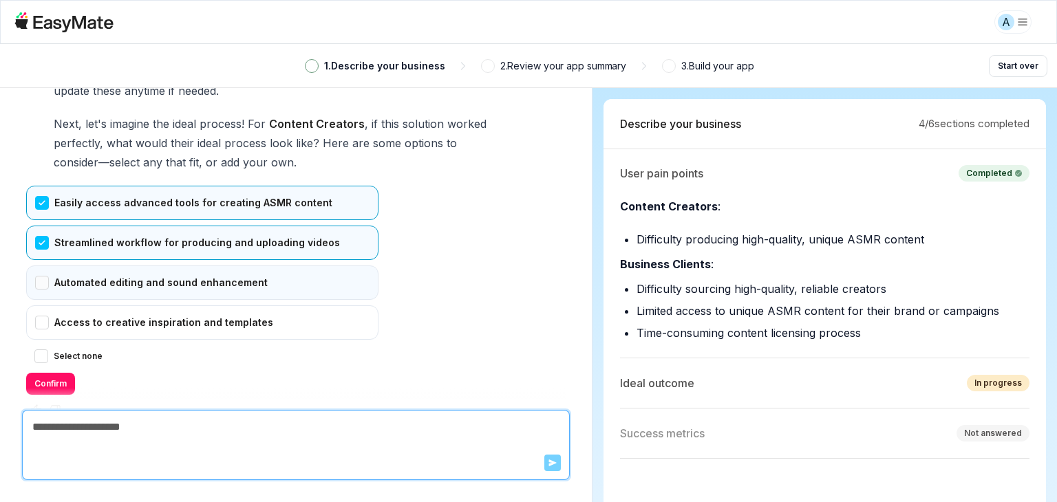
click at [54, 266] on div "Automated editing and sound enhancement" at bounding box center [202, 283] width 352 height 34
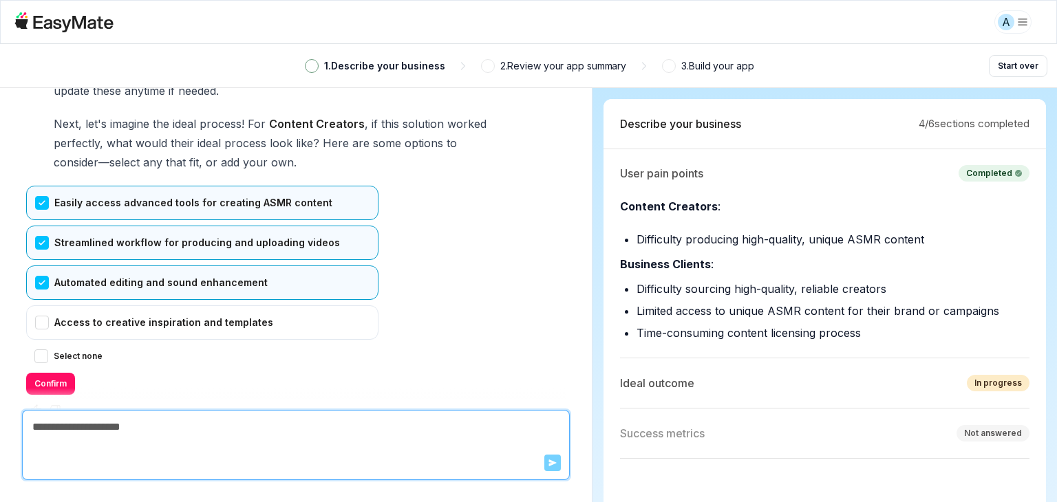
click at [46, 365] on div "EasyMate I've summarized the pain points for your user roles in the Summary Pan…" at bounding box center [295, 230] width 539 height 380
click at [57, 305] on div "Access to creative inspiration and templates" at bounding box center [202, 322] width 352 height 34
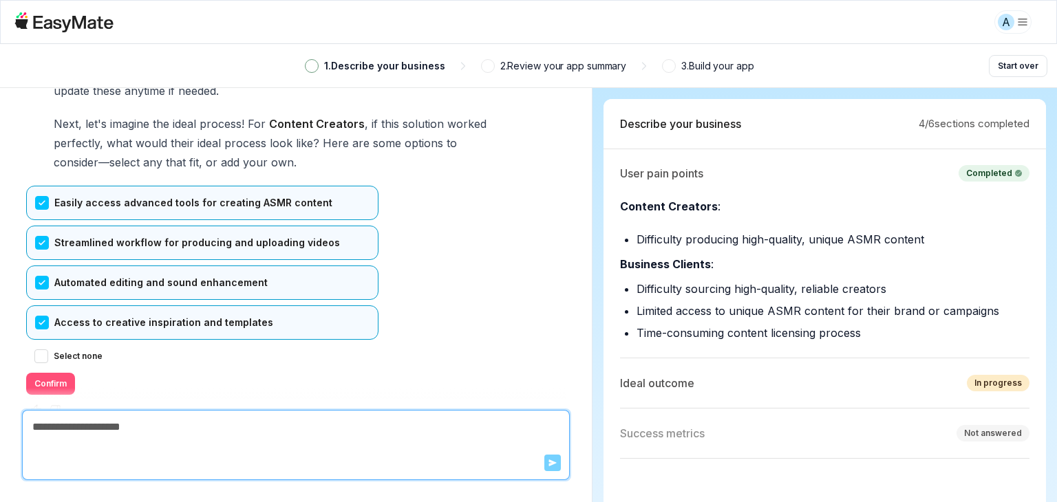
click at [46, 373] on button "Confirm" at bounding box center [50, 384] width 49 height 22
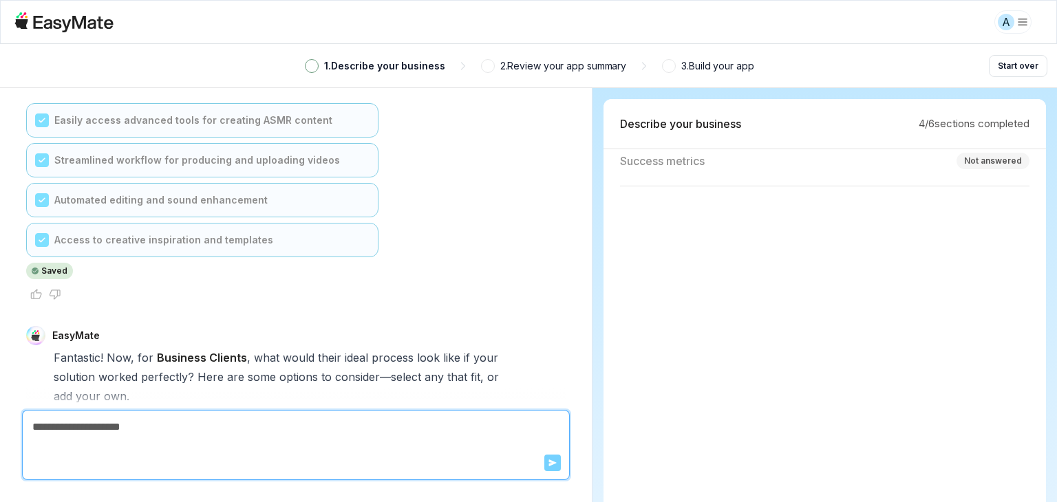
scroll to position [4613, 0]
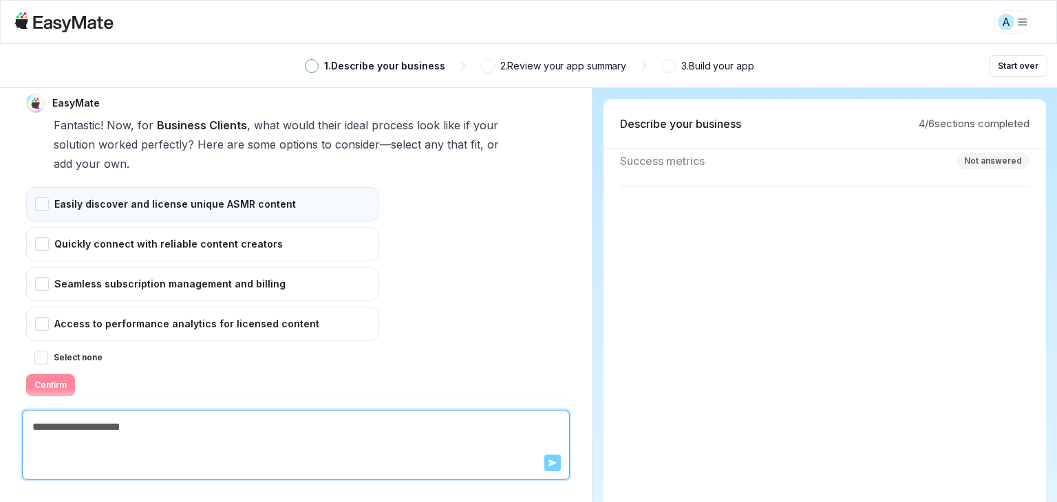
click at [50, 187] on div "Easily discover and license unique ASMR content" at bounding box center [202, 204] width 352 height 34
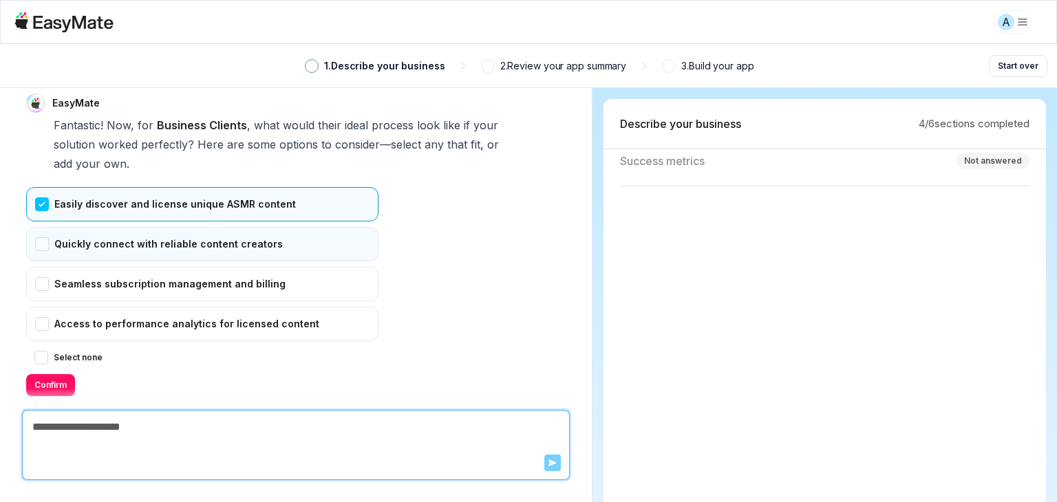
click at [47, 227] on div "Quickly connect with reliable content creators" at bounding box center [202, 244] width 352 height 34
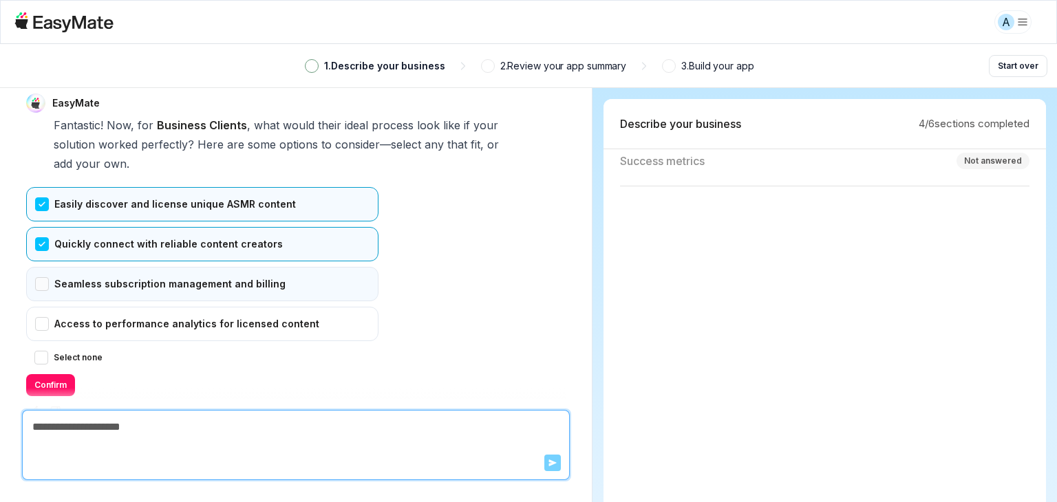
click at [50, 267] on div "Seamless subscription management and billing" at bounding box center [202, 284] width 352 height 34
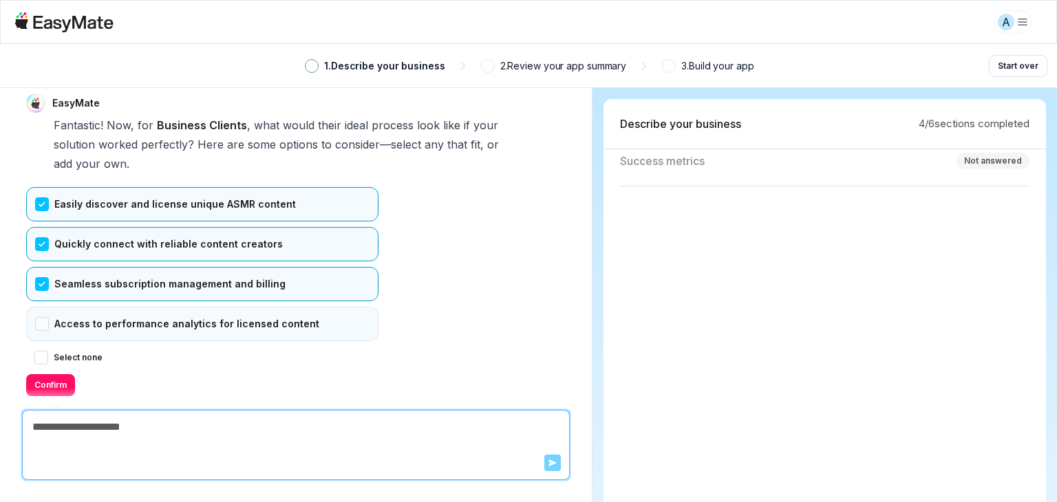
click at [49, 307] on div "Access to performance analytics for licensed content" at bounding box center [202, 324] width 352 height 34
click at [47, 374] on button "Confirm" at bounding box center [50, 385] width 49 height 22
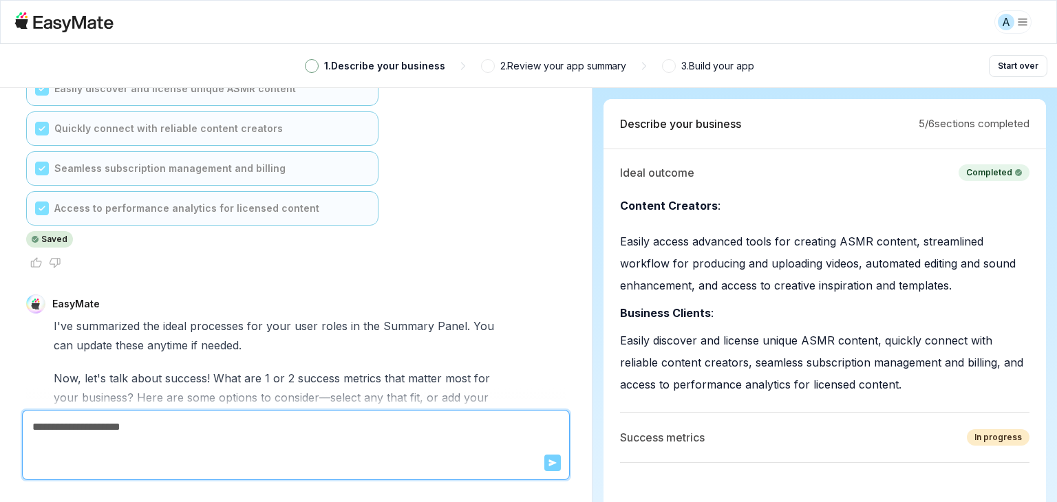
scroll to position [5001, 0]
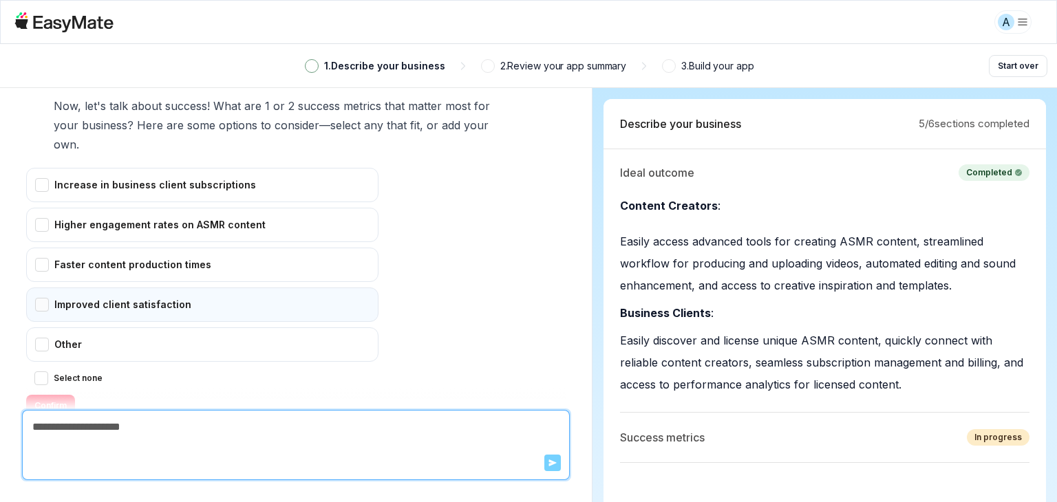
click at [54, 288] on div "Improved client satisfaction" at bounding box center [202, 305] width 352 height 34
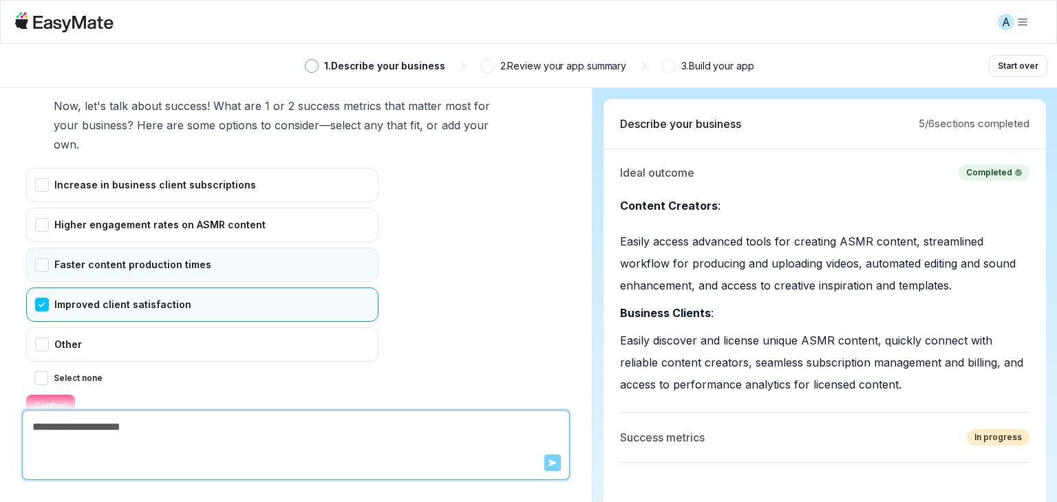
click at [52, 248] on div "Faster content production times" at bounding box center [202, 265] width 352 height 34
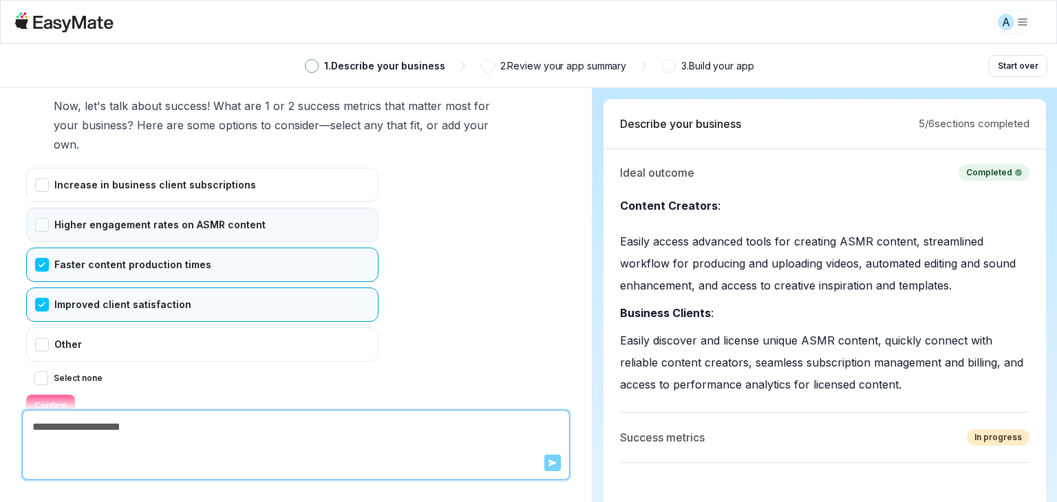
click at [75, 208] on div "Higher engagement rates on ASMR content" at bounding box center [202, 225] width 352 height 34
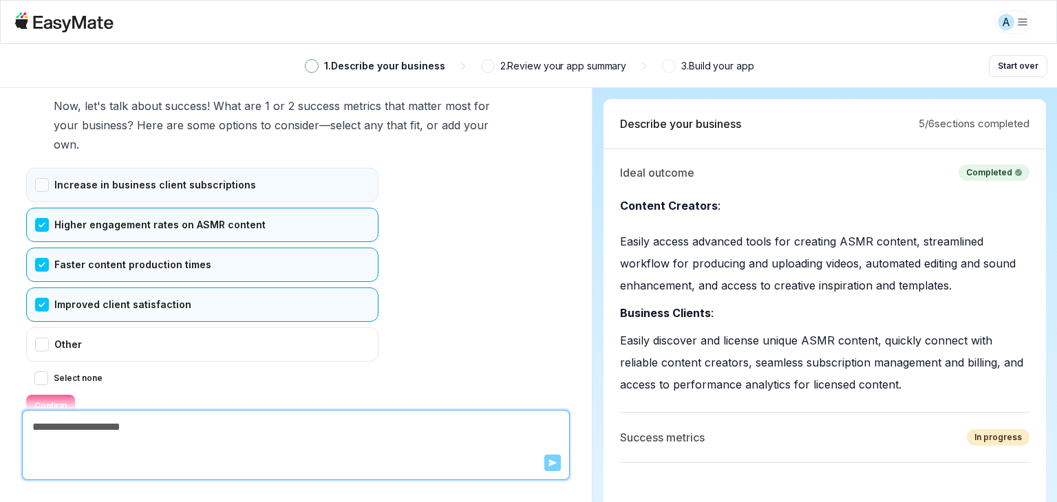
click at [91, 168] on div "Increase in business client subscriptions" at bounding box center [202, 185] width 352 height 34
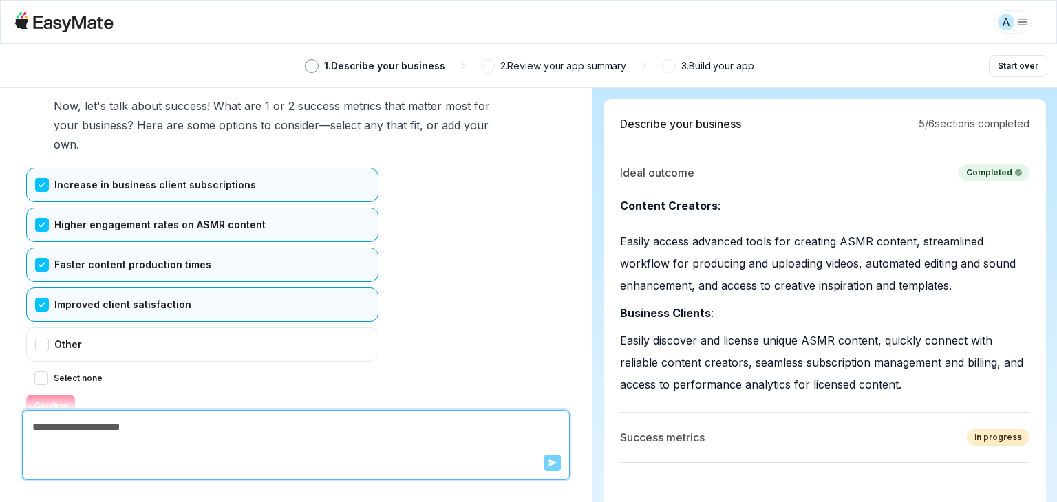
click at [39, 395] on button "Confirm" at bounding box center [50, 406] width 49 height 22
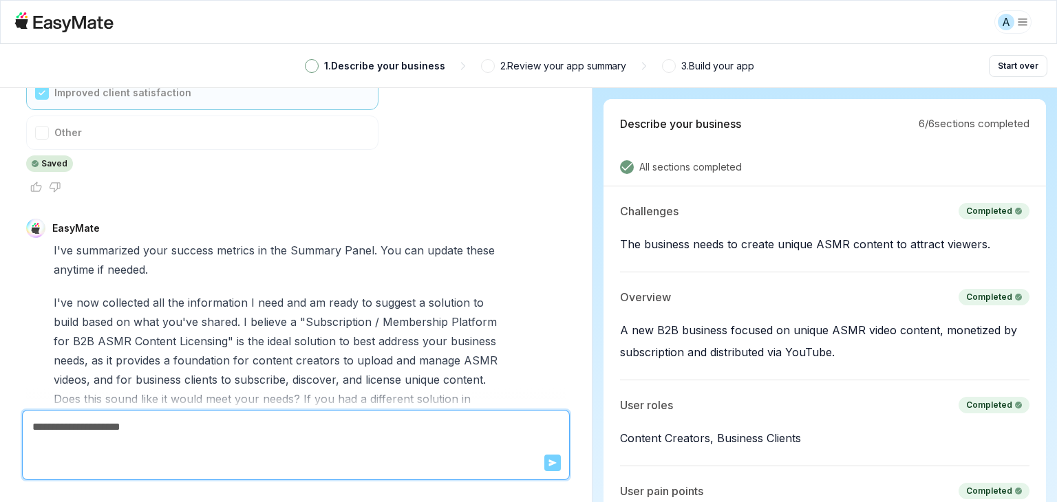
scroll to position [5440, 0]
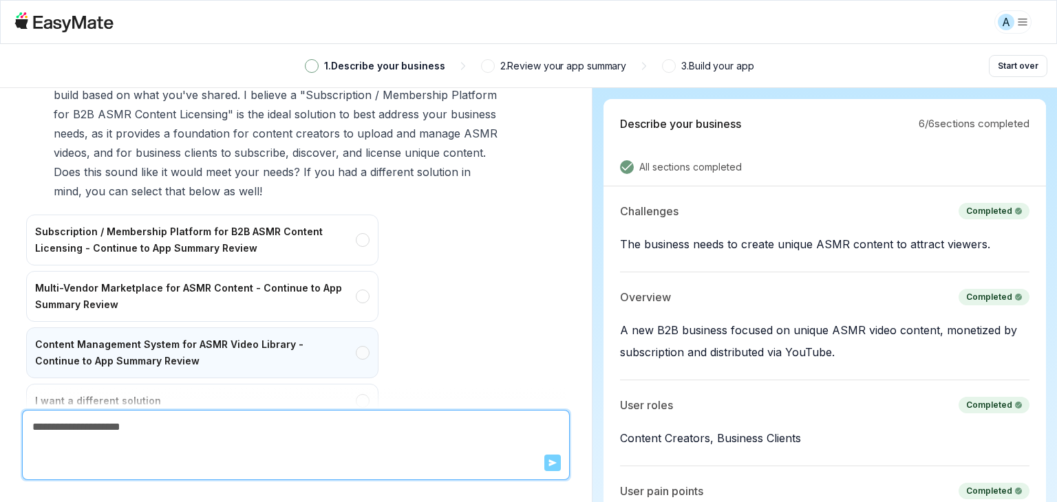
click at [70, 327] on div "Content Management System for ASMR Video Library - Continue to App Summary Revi…" at bounding box center [202, 352] width 352 height 51
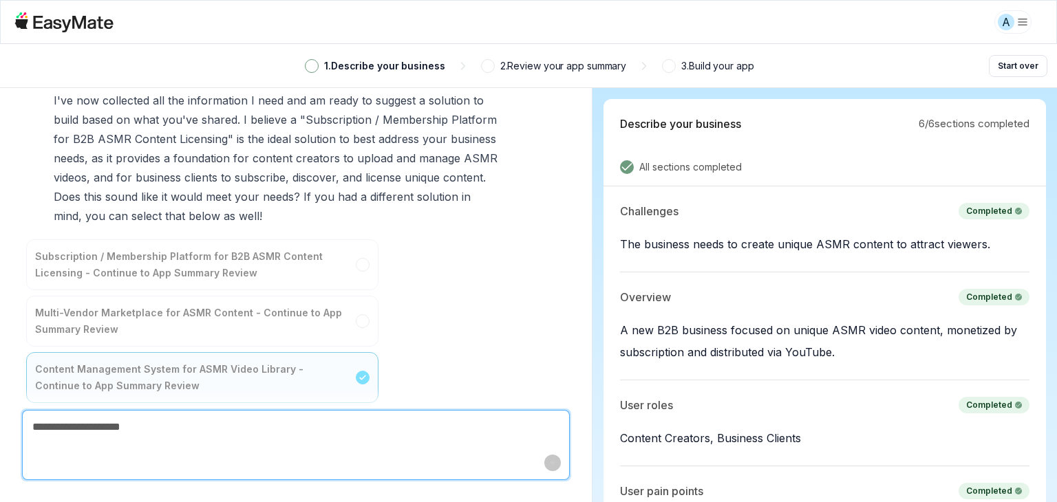
type textarea "*"
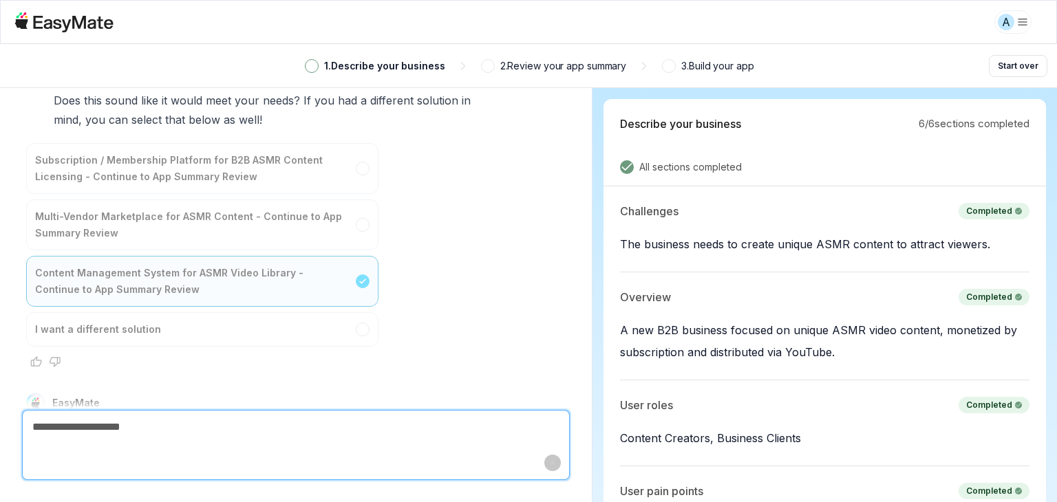
scroll to position [5517, 0]
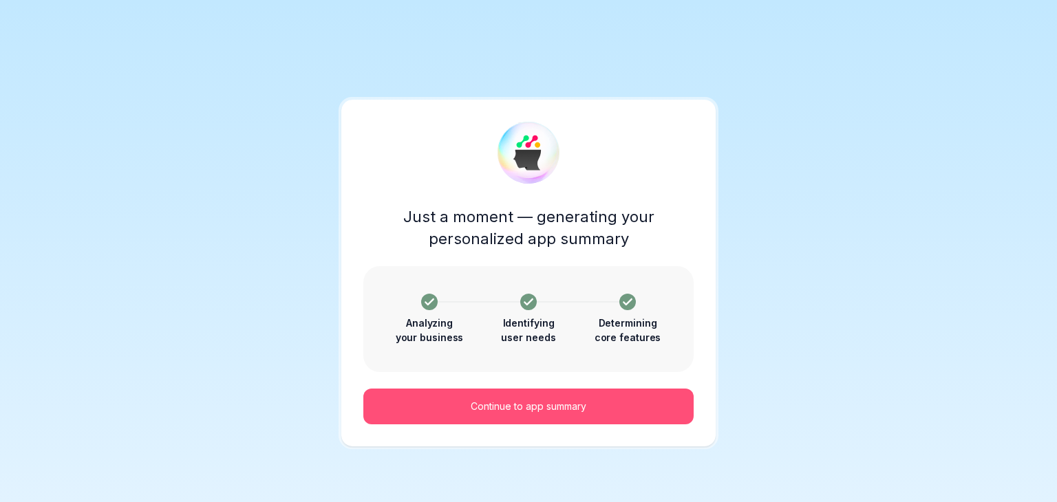
click at [462, 416] on button "Continue to app summary" at bounding box center [528, 407] width 330 height 36
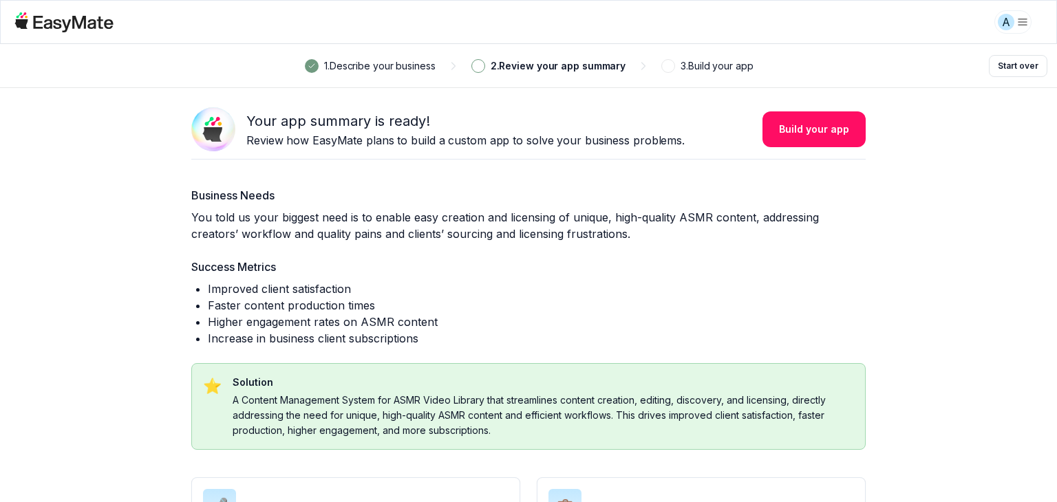
scroll to position [358, 0]
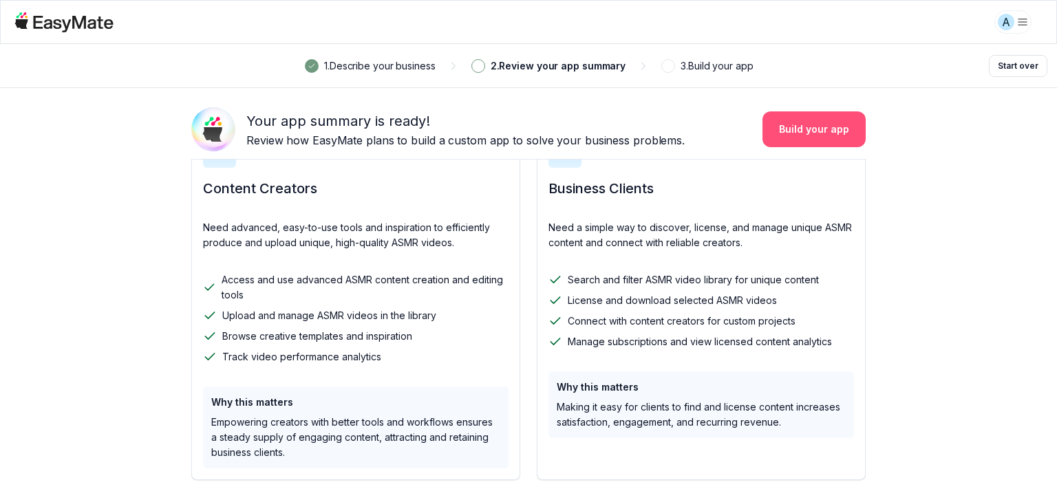
click at [791, 135] on button "Build your app" at bounding box center [813, 129] width 103 height 36
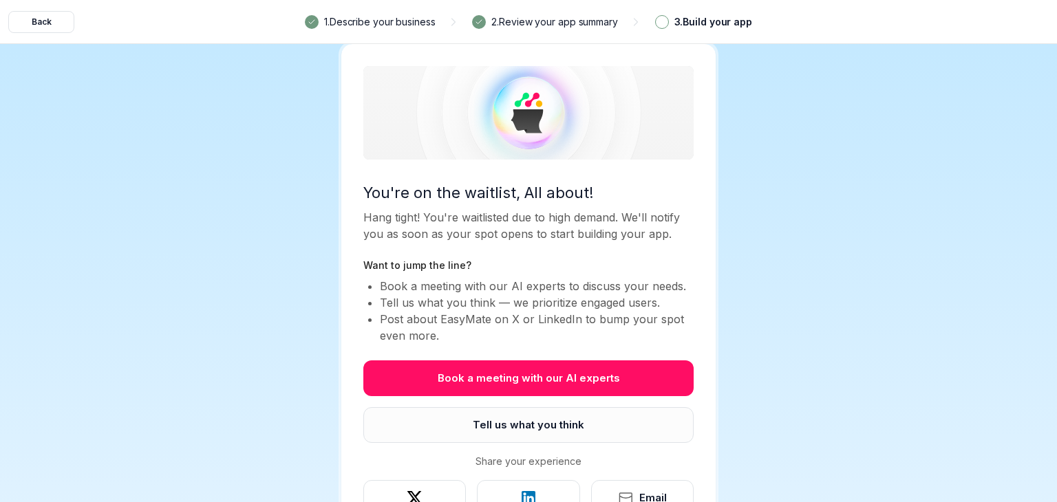
click at [468, 422] on button "Tell us what you think" at bounding box center [528, 425] width 330 height 36
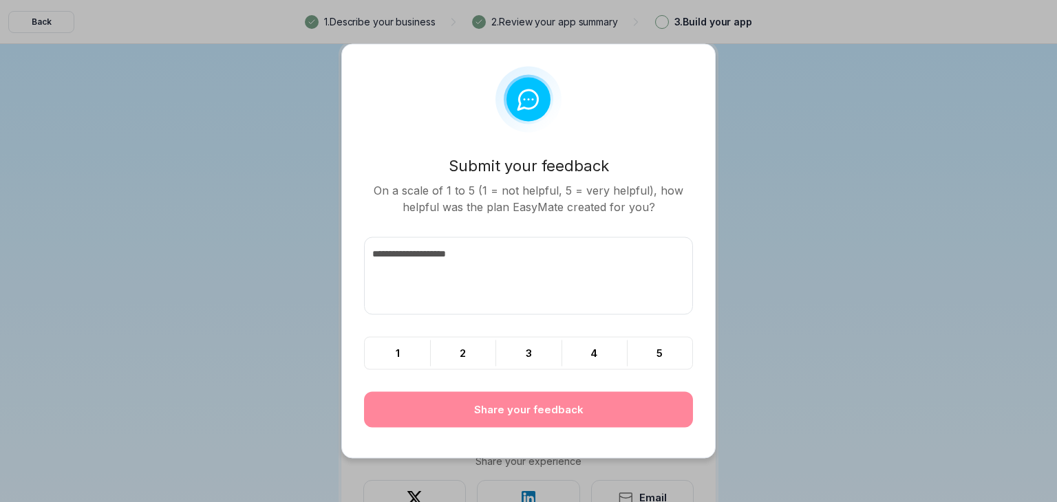
click at [464, 407] on div "Submit your feedback On a scale of 1 to 5 (1 = not helpful, 5 = very helpful), …" at bounding box center [528, 247] width 329 height 361
click at [292, 226] on div at bounding box center [528, 251] width 1057 height 502
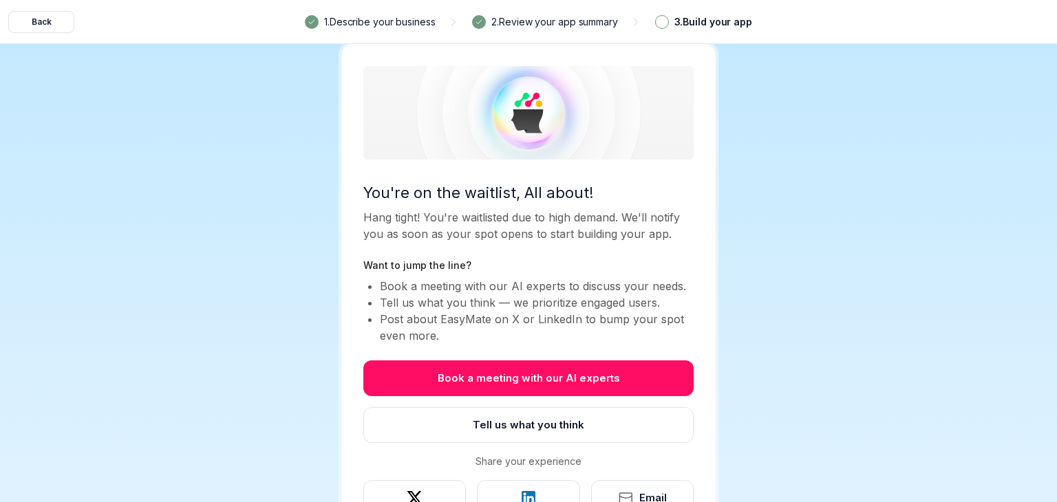
click at [500, 404] on div "Book a meeting with our AI experts Tell us what you think Share your experience…" at bounding box center [528, 437] width 330 height 155
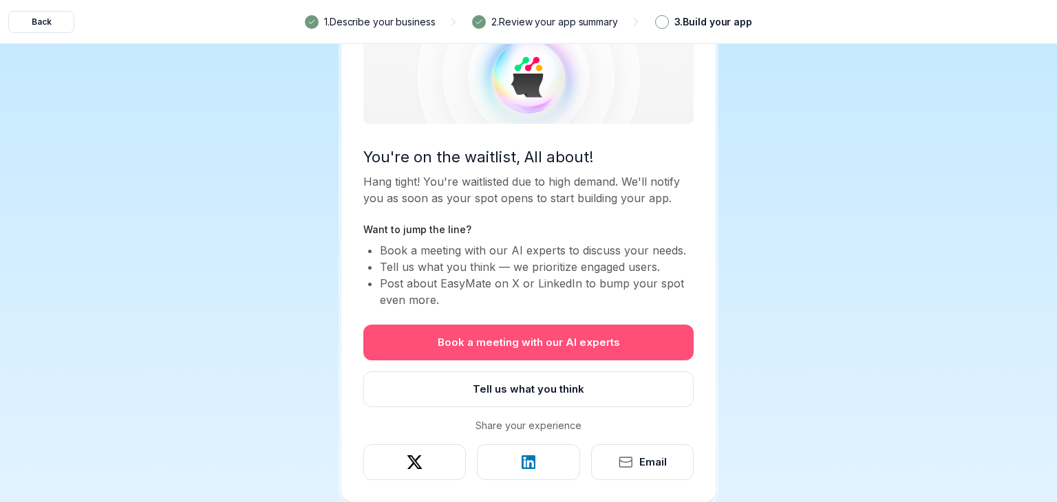
click at [503, 343] on button "Book a meeting with our AI experts" at bounding box center [528, 343] width 330 height 36
